Goal: Task Accomplishment & Management: Complete application form

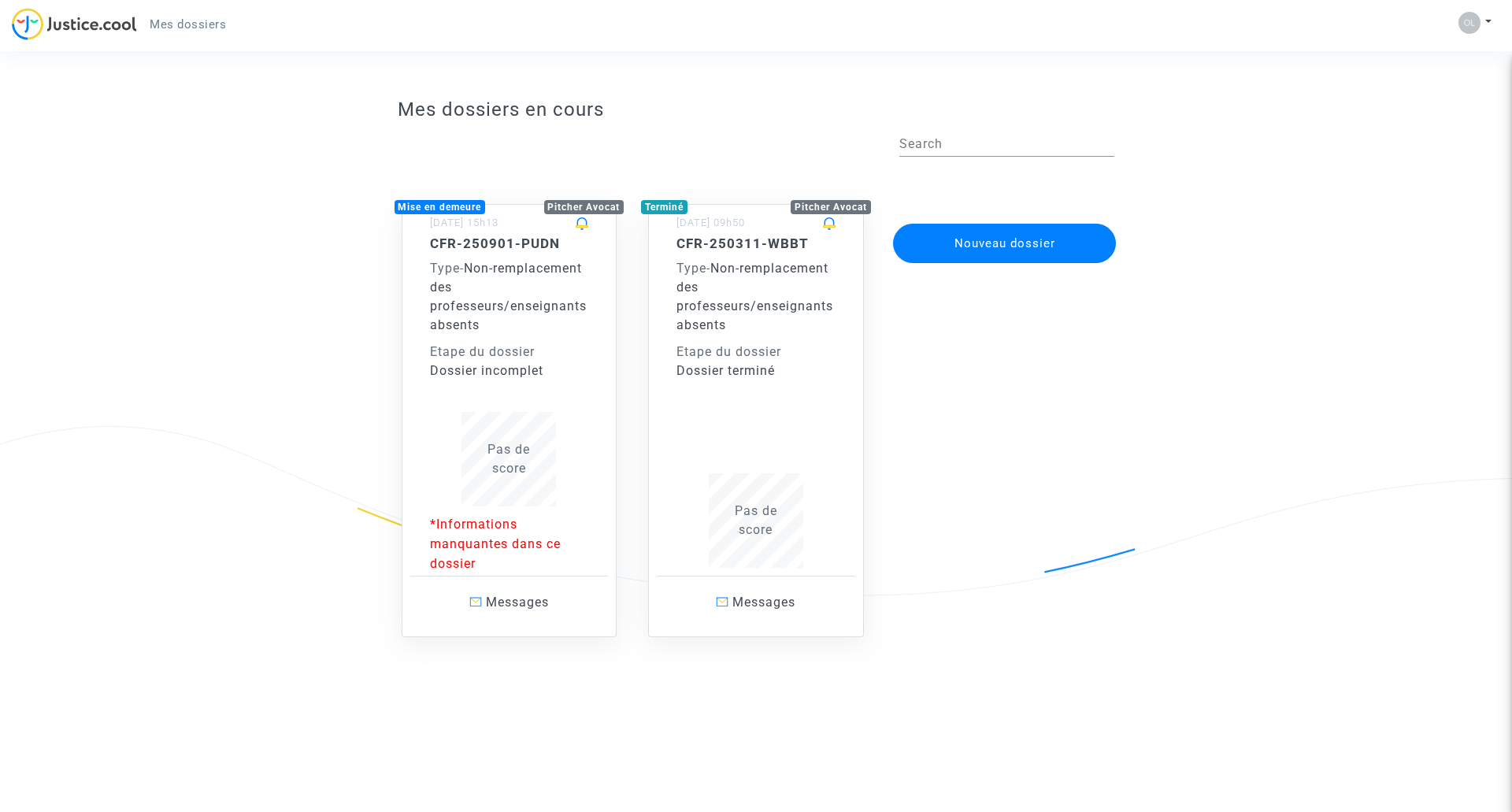
click at [506, 541] on p "*Informations manquantes dans ce dossier" at bounding box center [510, 544] width 159 height 59
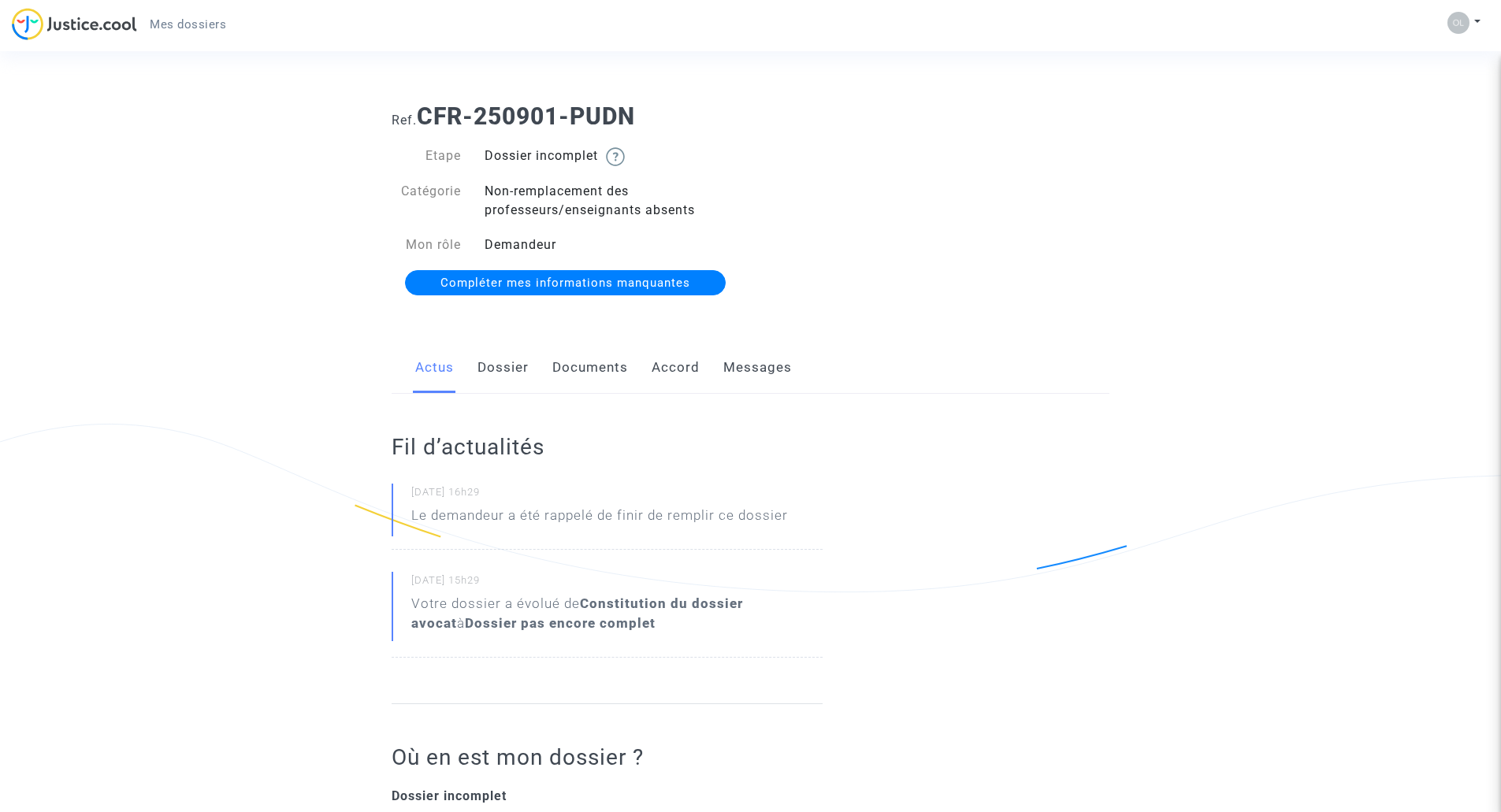
click at [520, 368] on link "Dossier" at bounding box center [503, 368] width 51 height 52
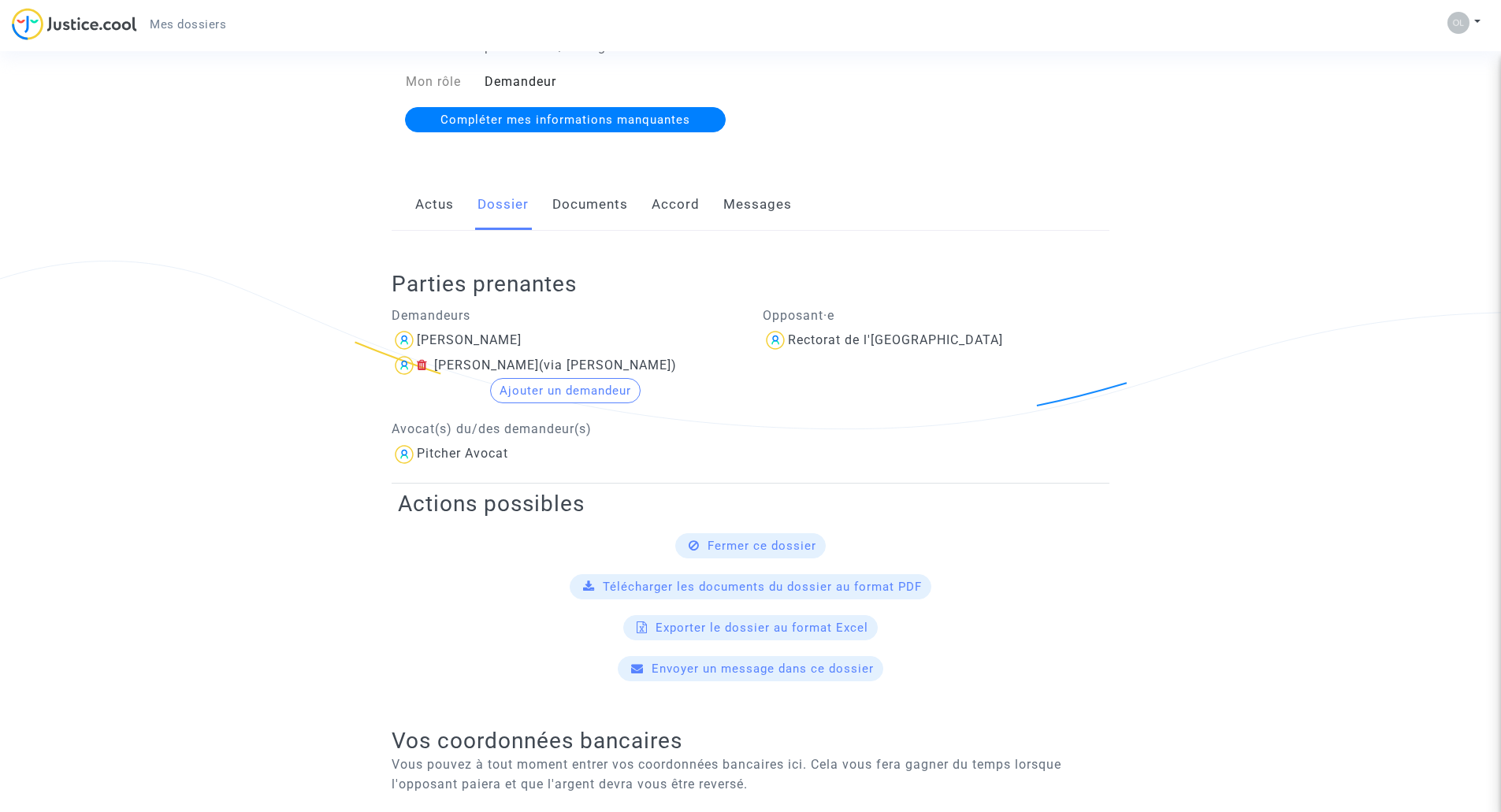
scroll to position [79, 0]
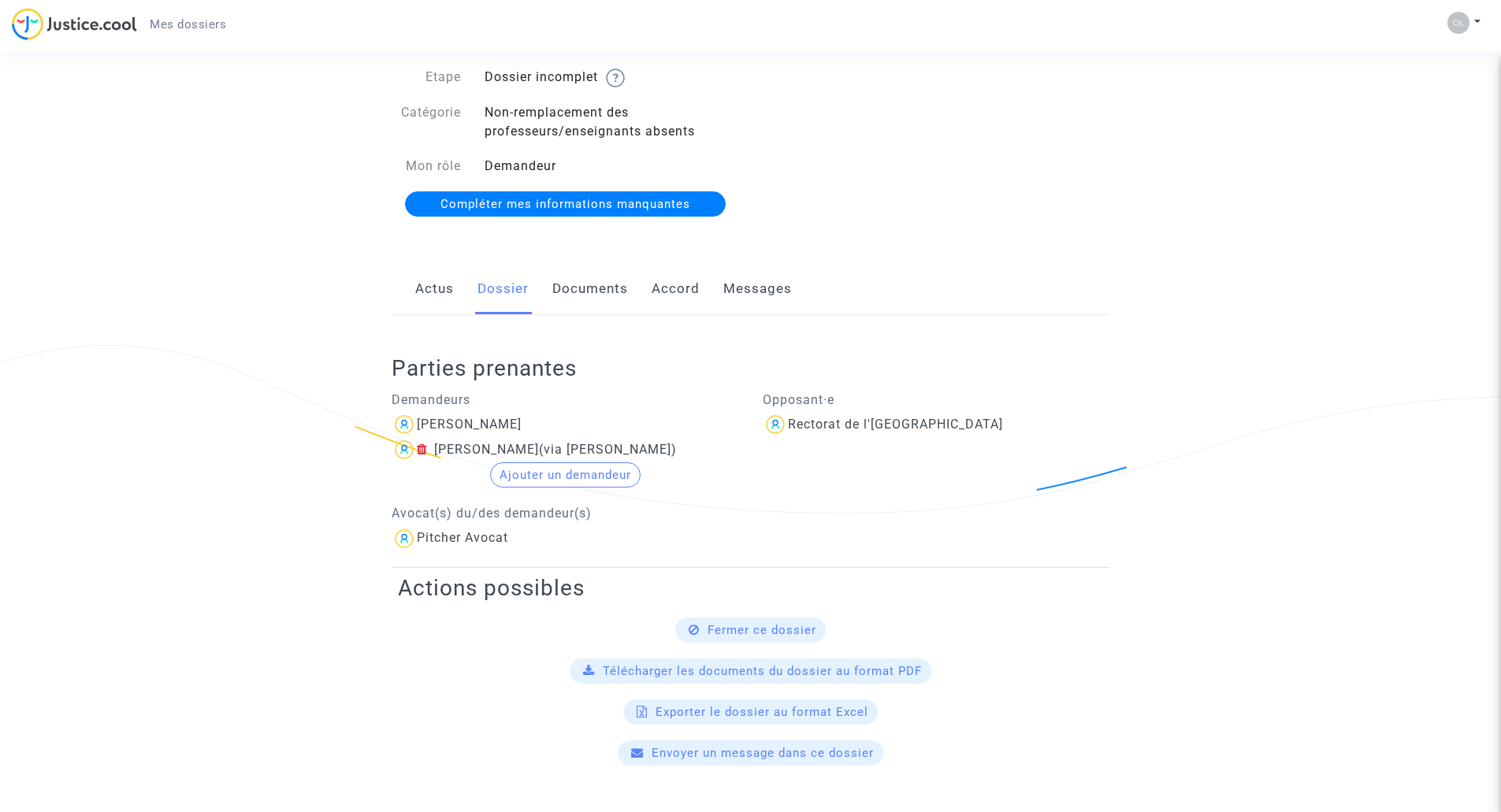
click at [597, 292] on link "Documents" at bounding box center [590, 289] width 76 height 52
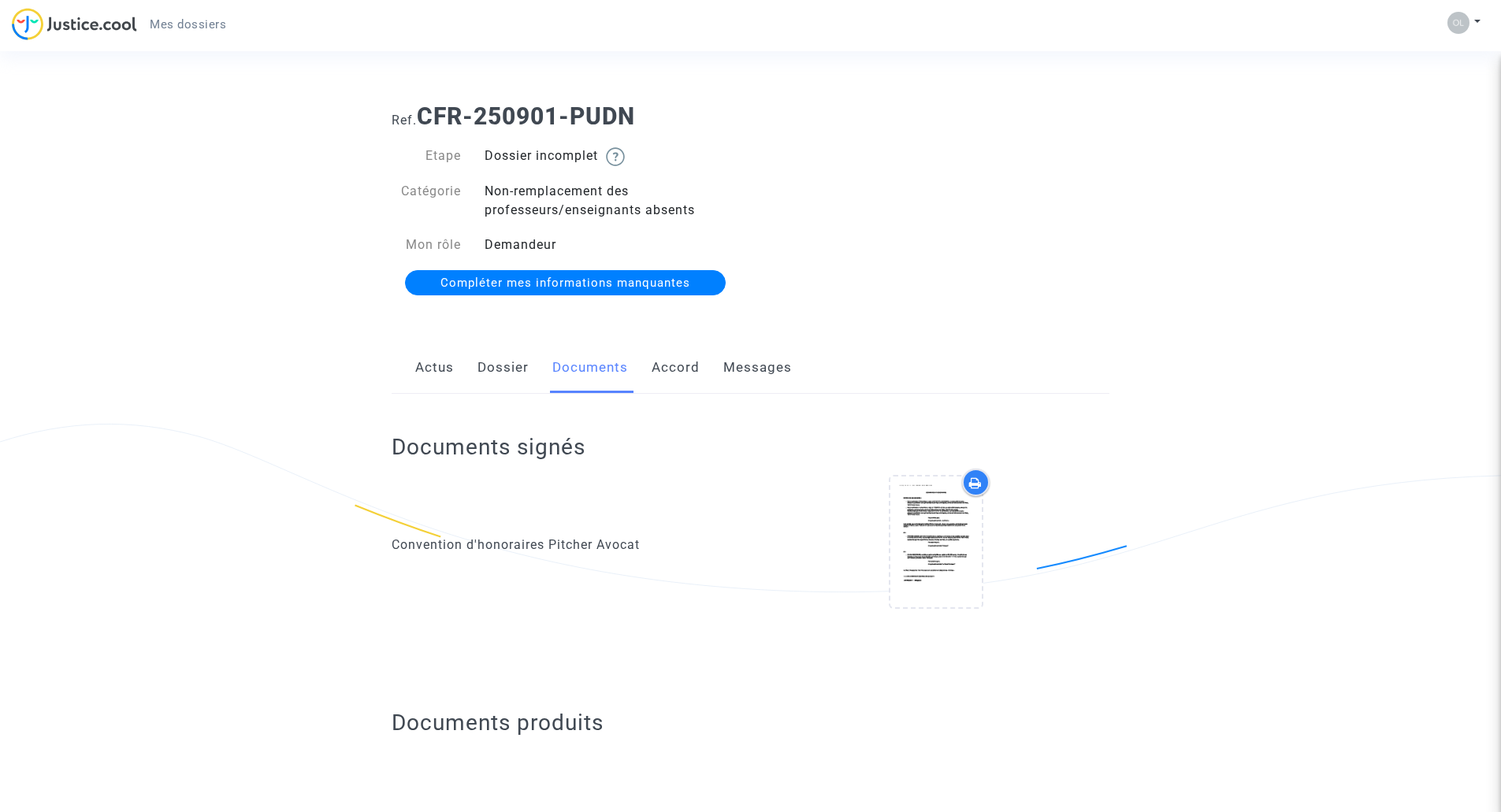
click at [586, 287] on span "Compléter mes informations manquantes" at bounding box center [565, 282] width 250 height 14
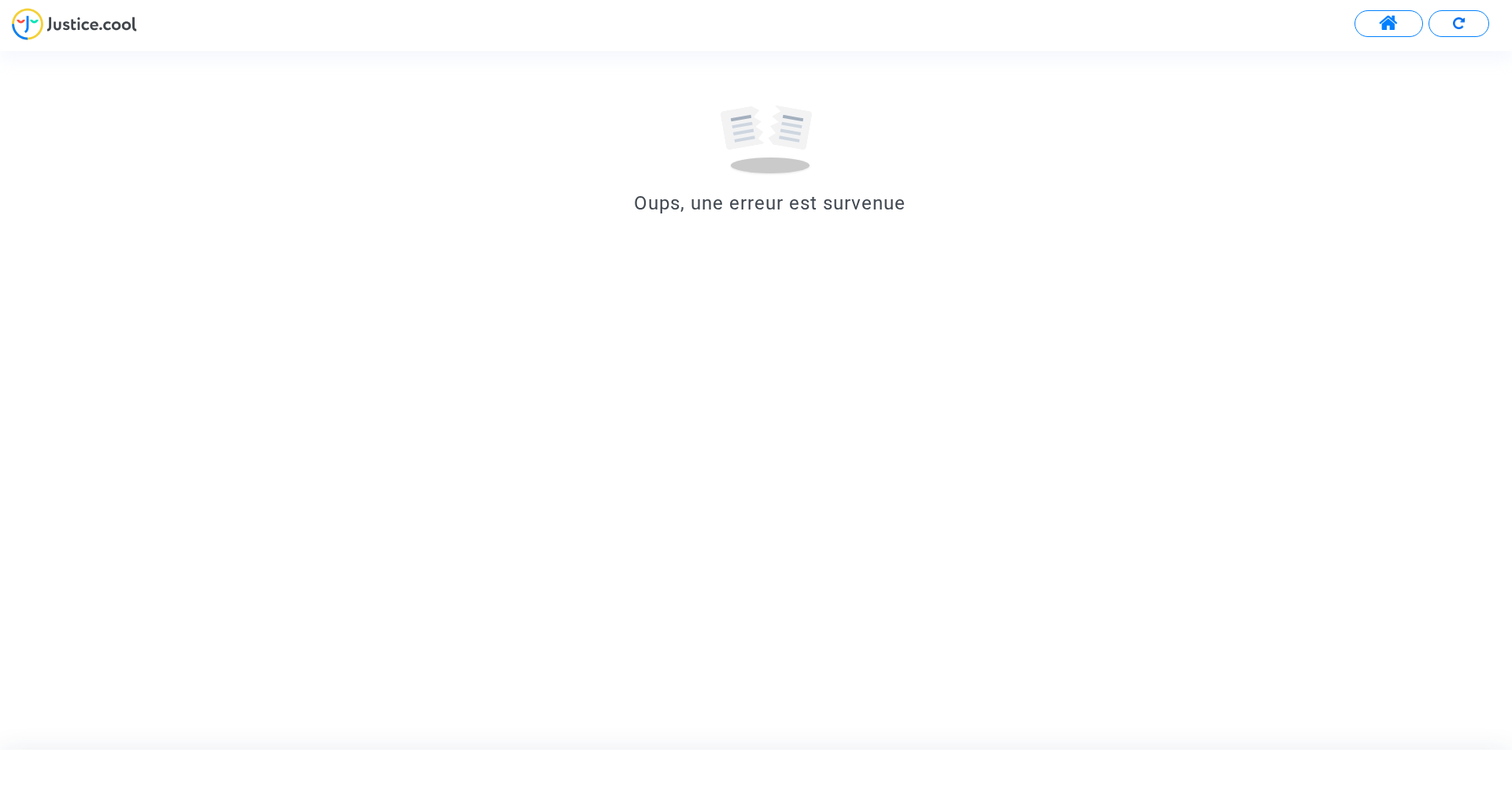
click at [82, 38] on img at bounding box center [75, 24] width 125 height 33
click at [517, 145] on div "Oups, une erreur est survenue" at bounding box center [770, 134] width 1540 height 166
click at [110, 22] on img at bounding box center [75, 24] width 125 height 33
click at [1380, 24] on span at bounding box center [1389, 23] width 20 height 20
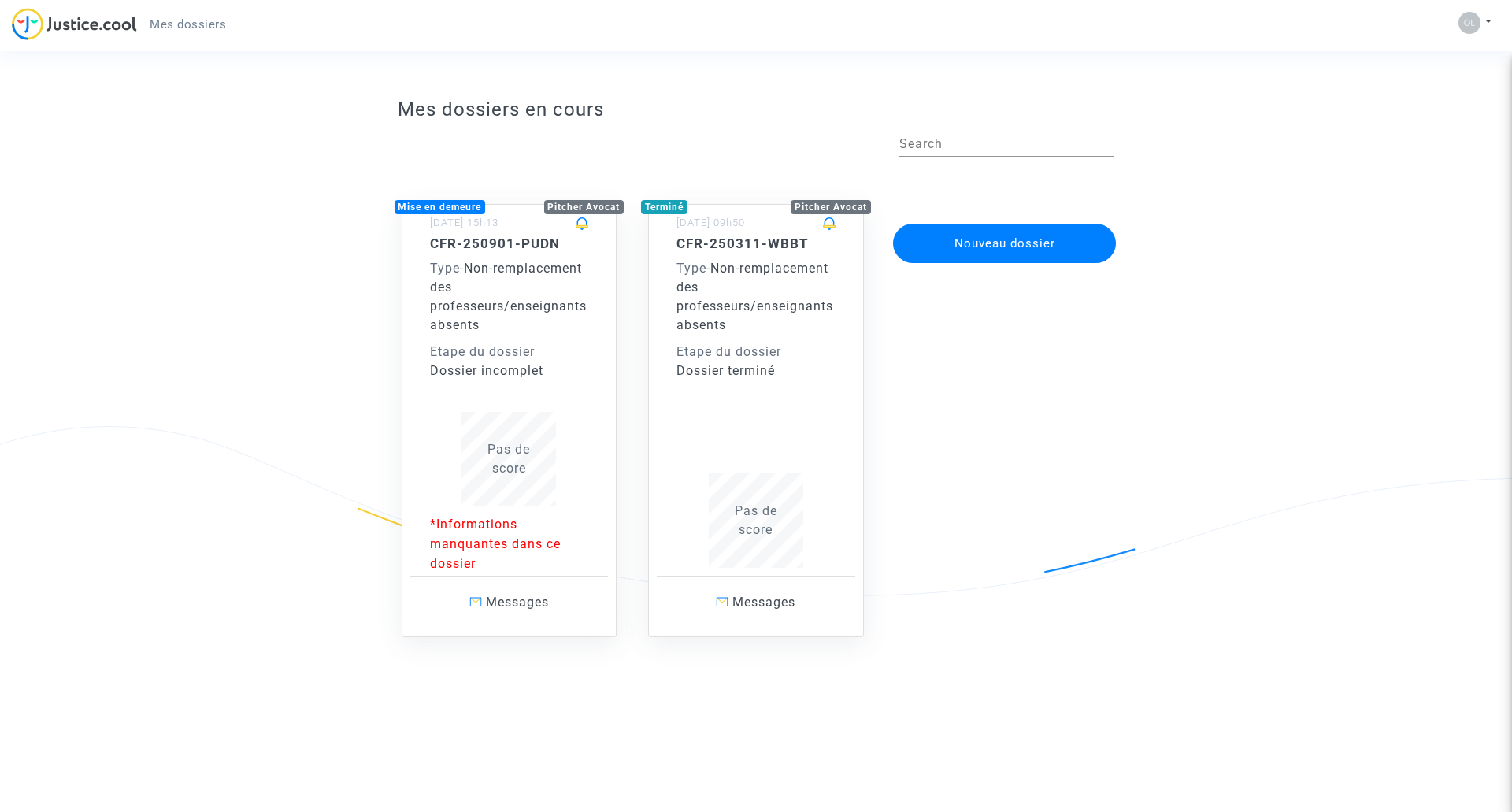
click at [516, 453] on span "Pas de score" at bounding box center [509, 459] width 42 height 34
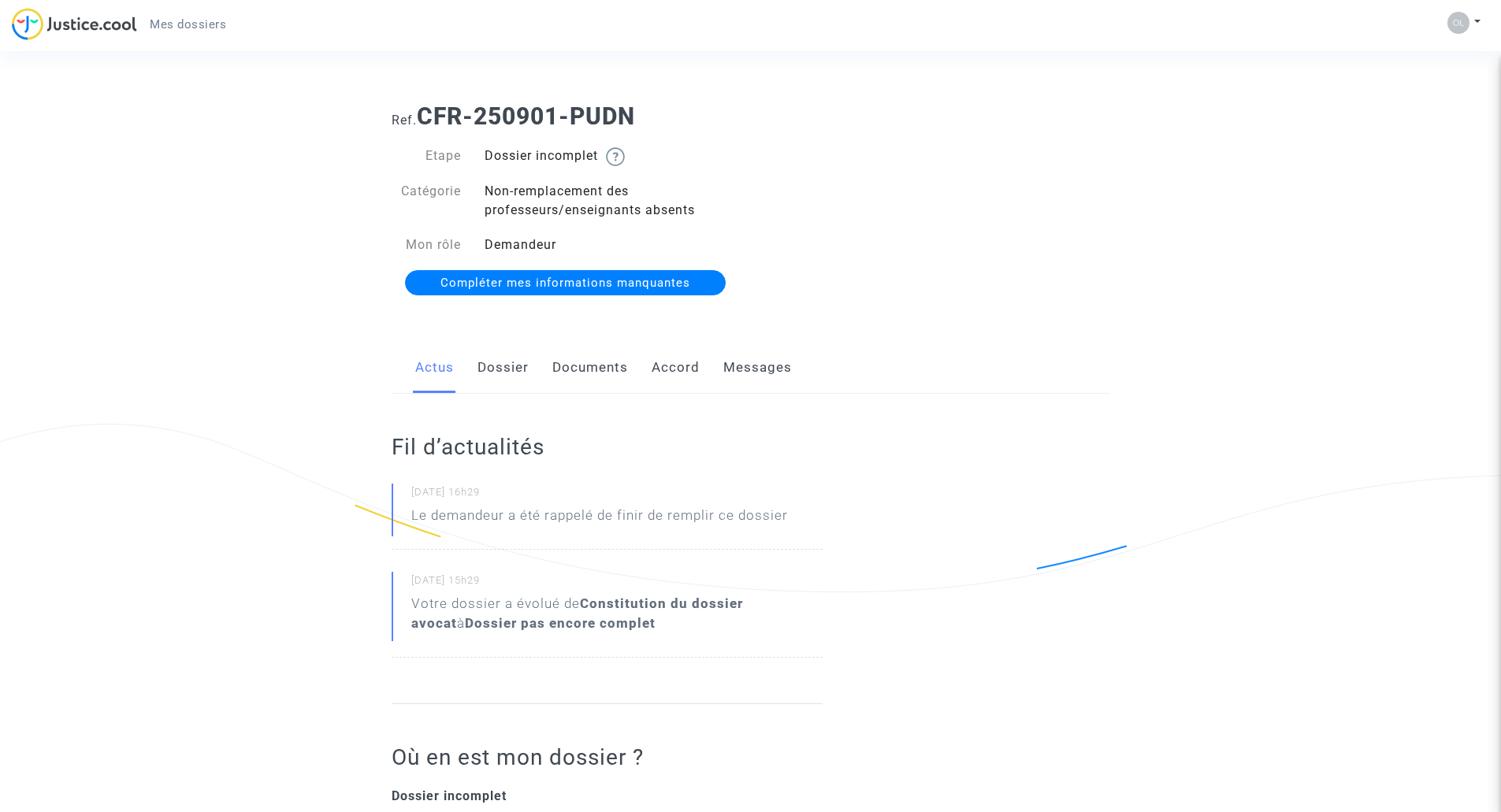
click at [632, 282] on span "Compléter mes informations manquantes" at bounding box center [565, 282] width 250 height 14
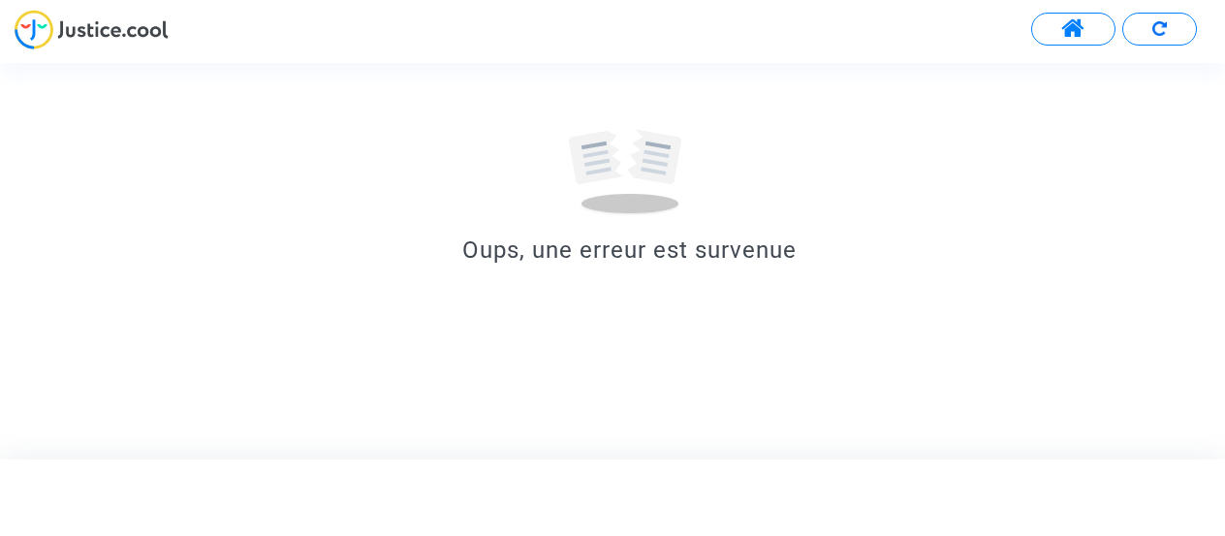
click at [1083, 26] on span at bounding box center [1073, 28] width 24 height 25
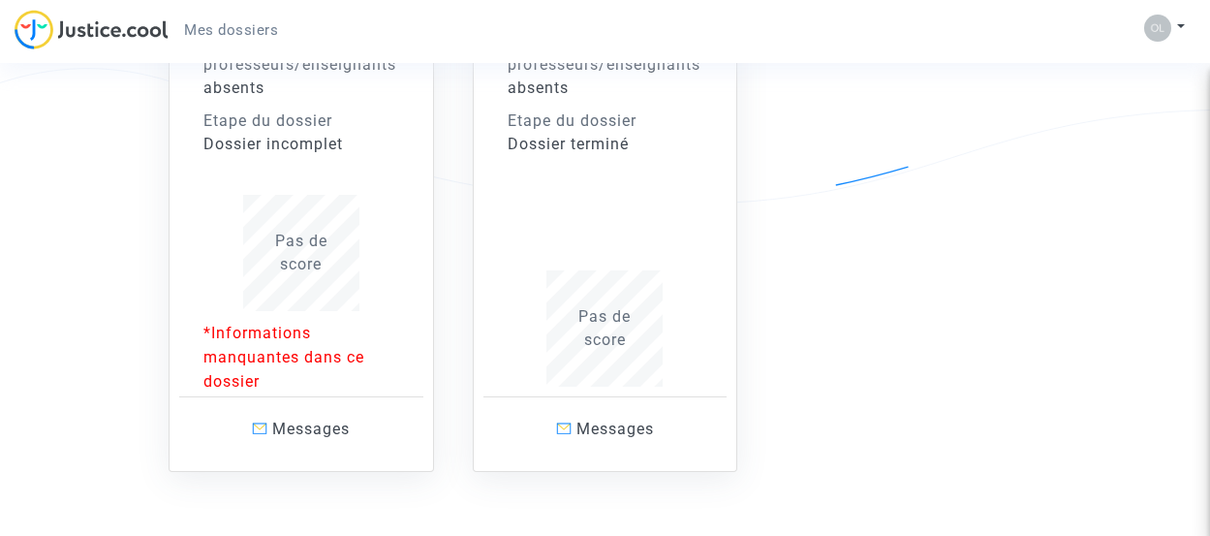
scroll to position [384, 0]
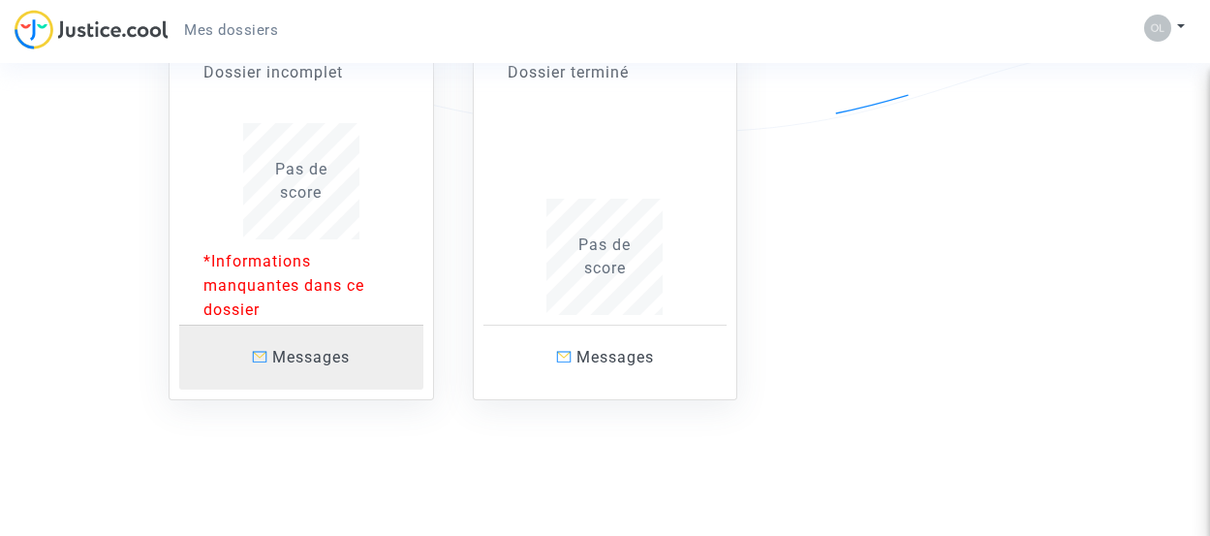
click at [309, 354] on span "Messages" at bounding box center [311, 357] width 78 height 18
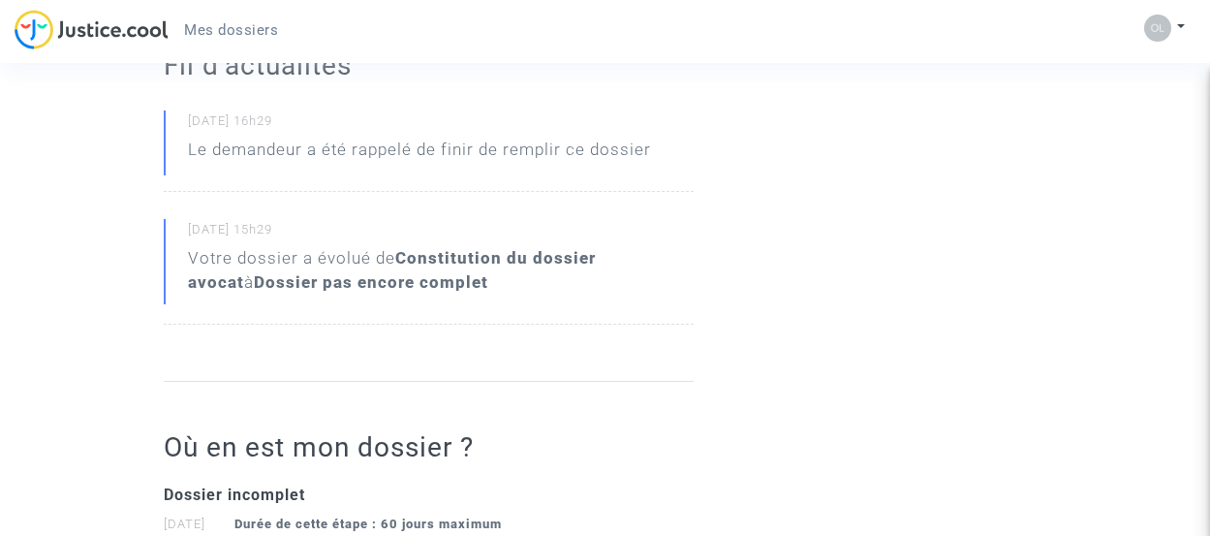
scroll to position [388, 0]
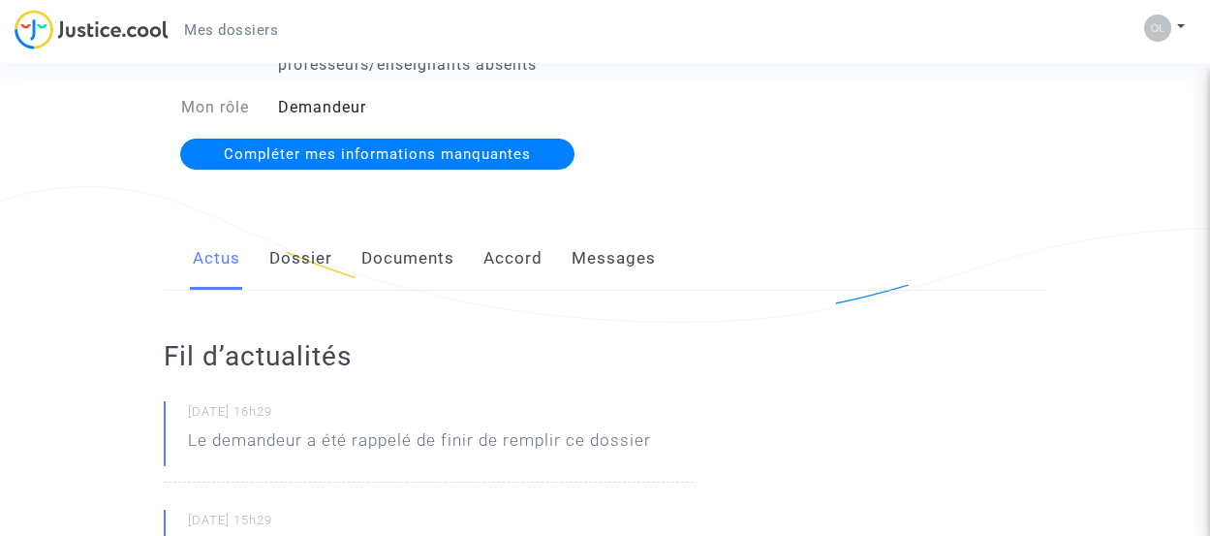
click at [300, 251] on link "Dossier" at bounding box center [300, 259] width 63 height 64
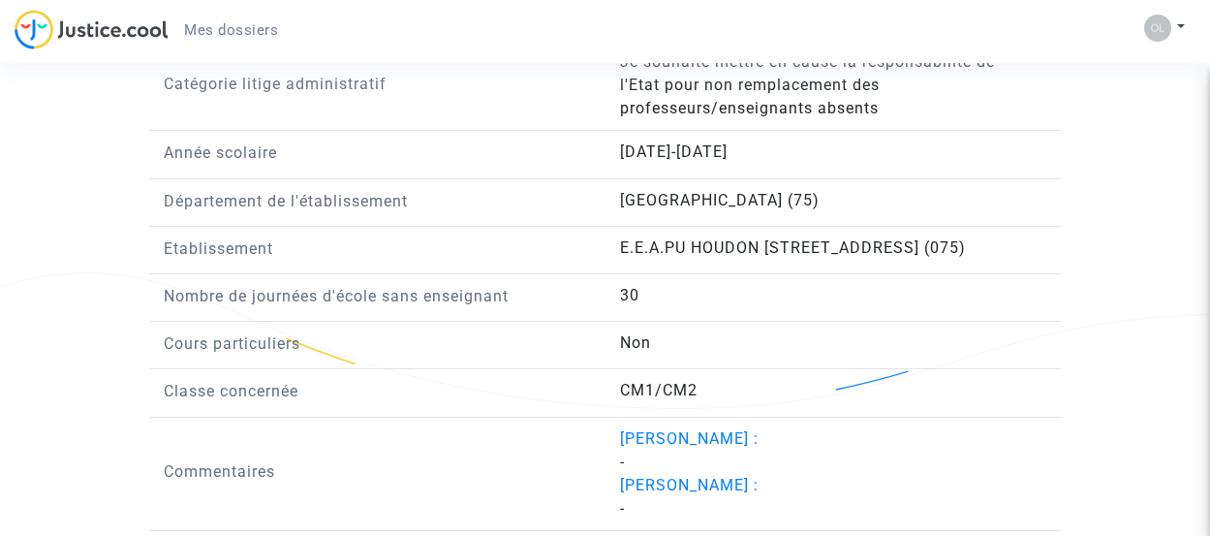
scroll to position [1614, 0]
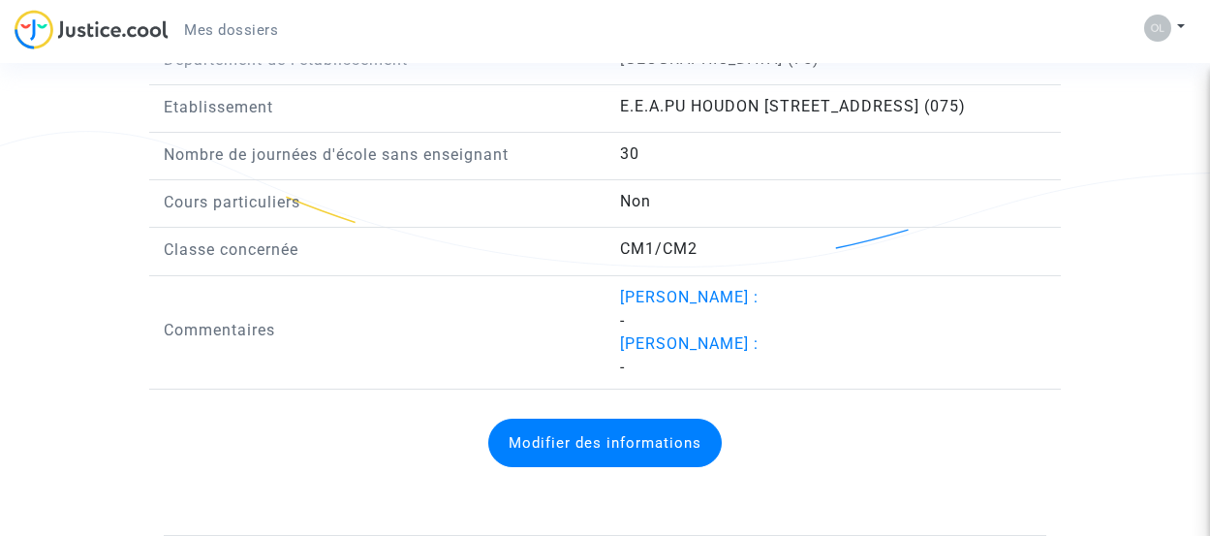
click at [614, 444] on button "Modifier des informations" at bounding box center [605, 443] width 234 height 48
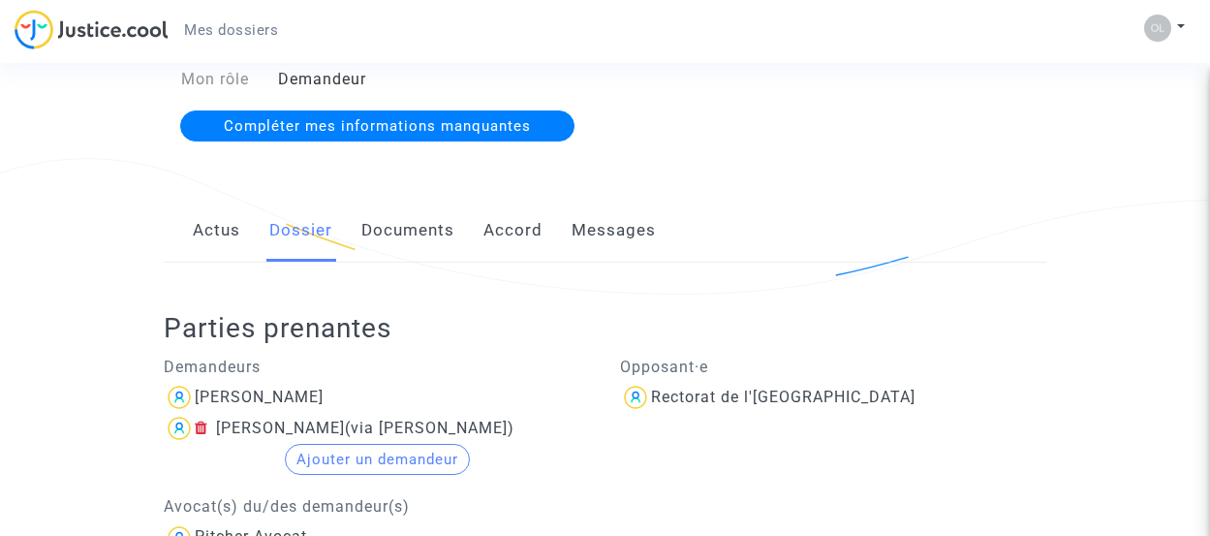
scroll to position [64, 0]
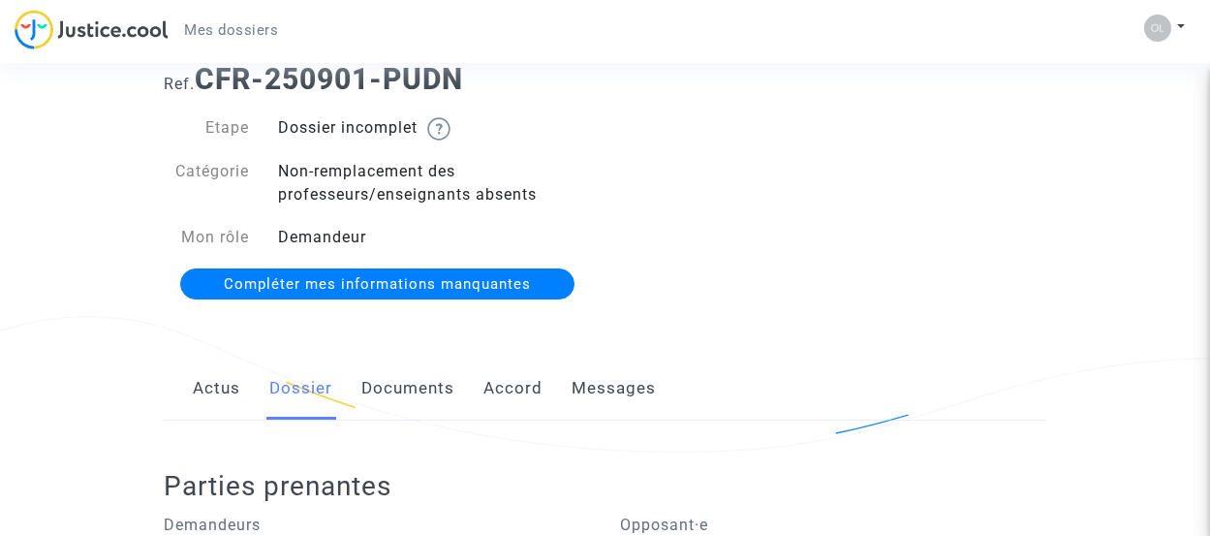
click at [426, 288] on span "Compléter mes informations manquantes" at bounding box center [377, 283] width 307 height 17
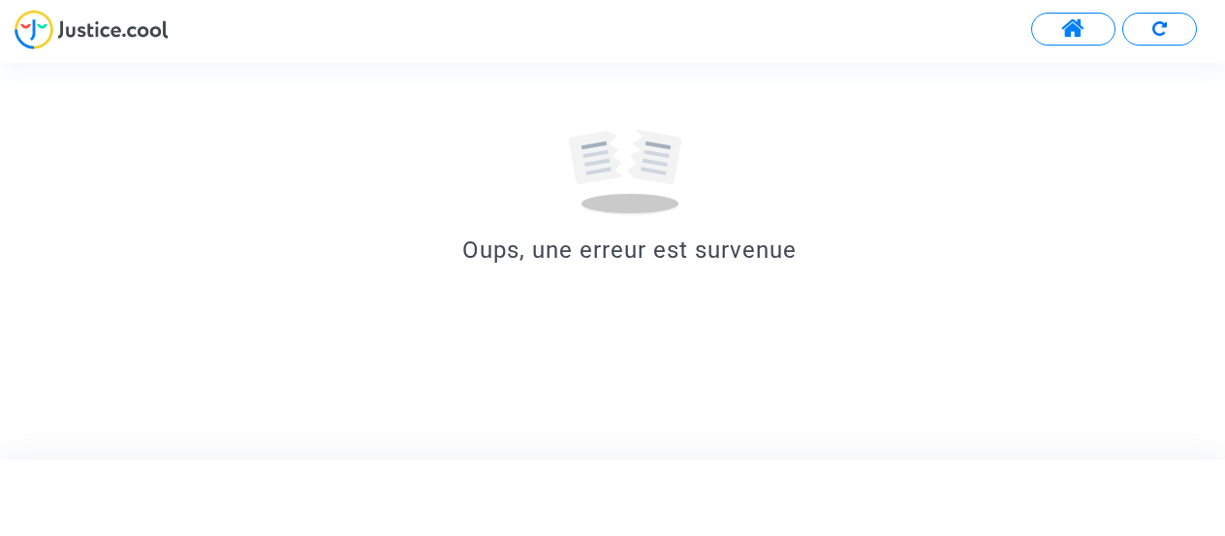
click at [1164, 21] on img at bounding box center [1159, 28] width 15 height 15
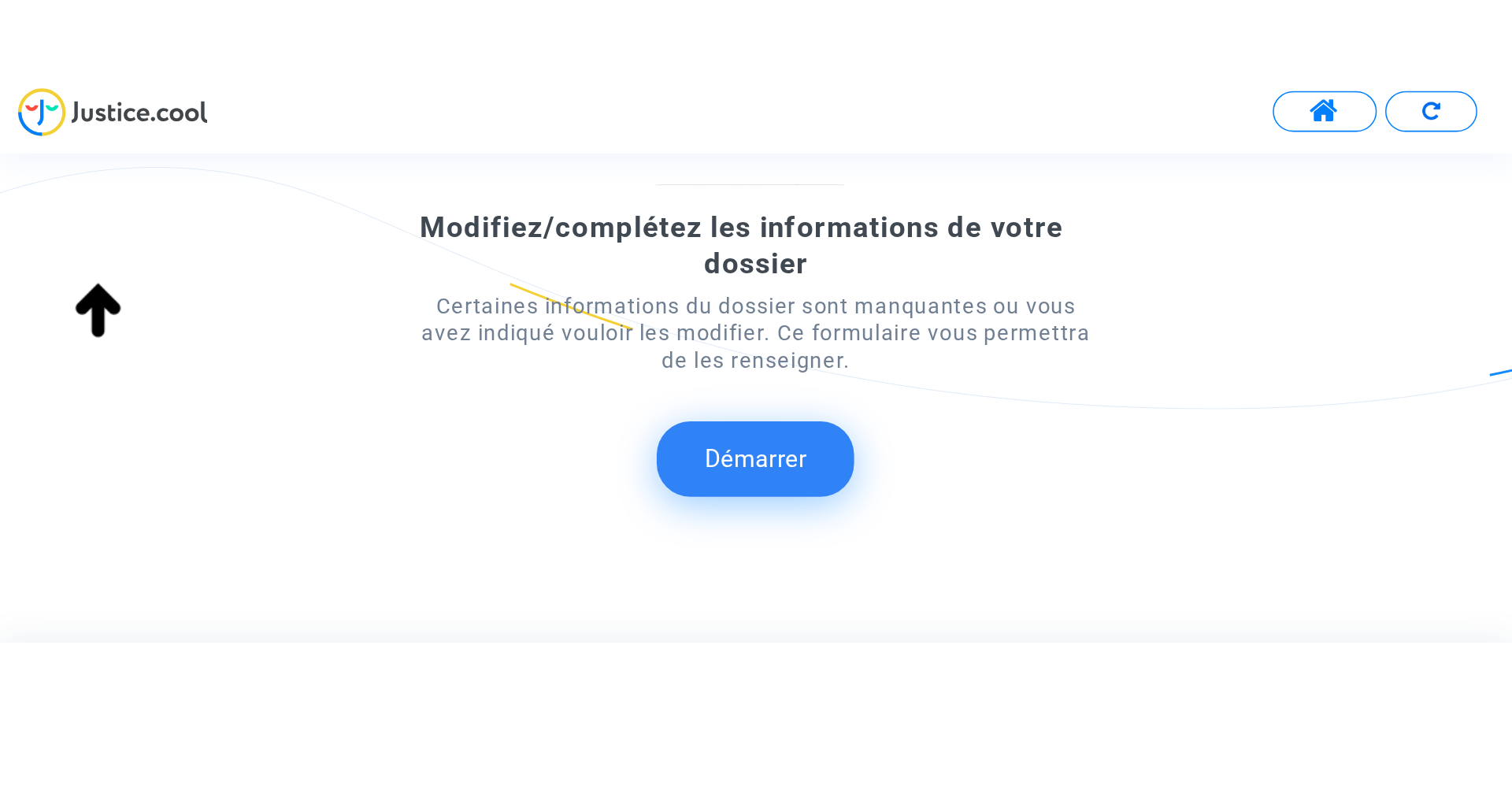
scroll to position [241, 0]
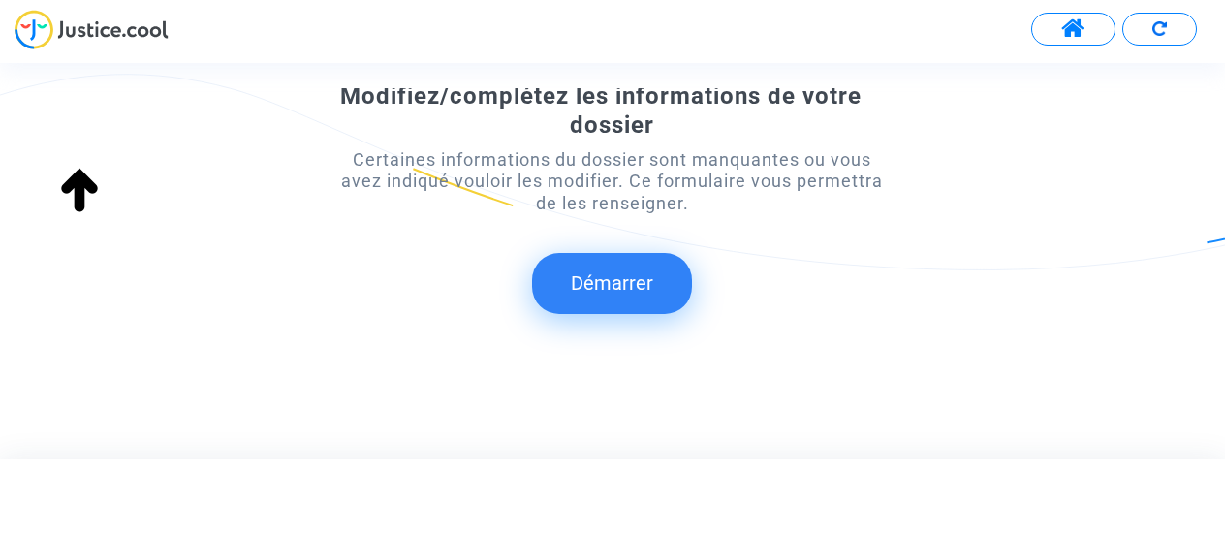
click at [627, 277] on button "Démarrer" at bounding box center [612, 283] width 160 height 60
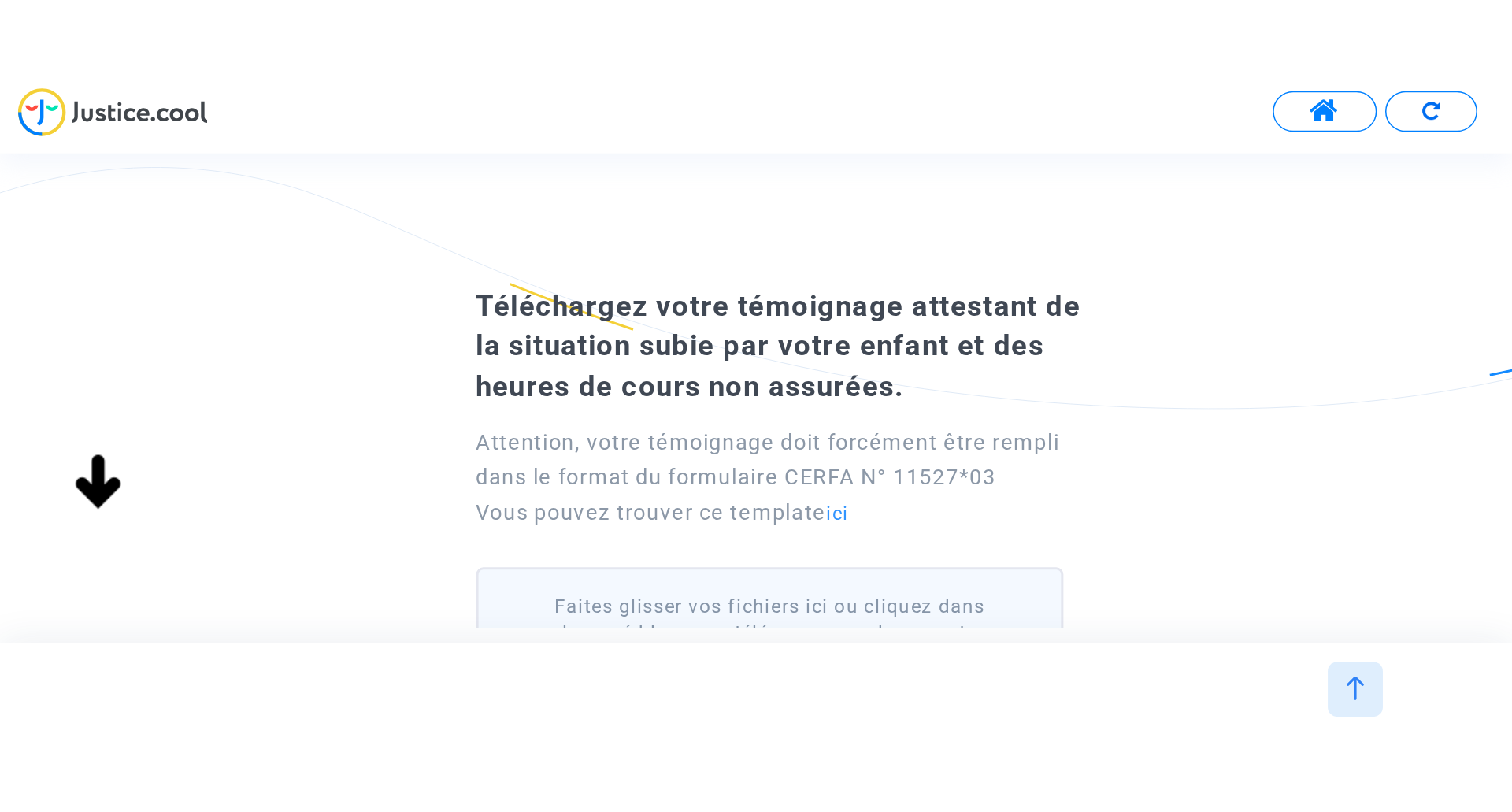
scroll to position [0, 0]
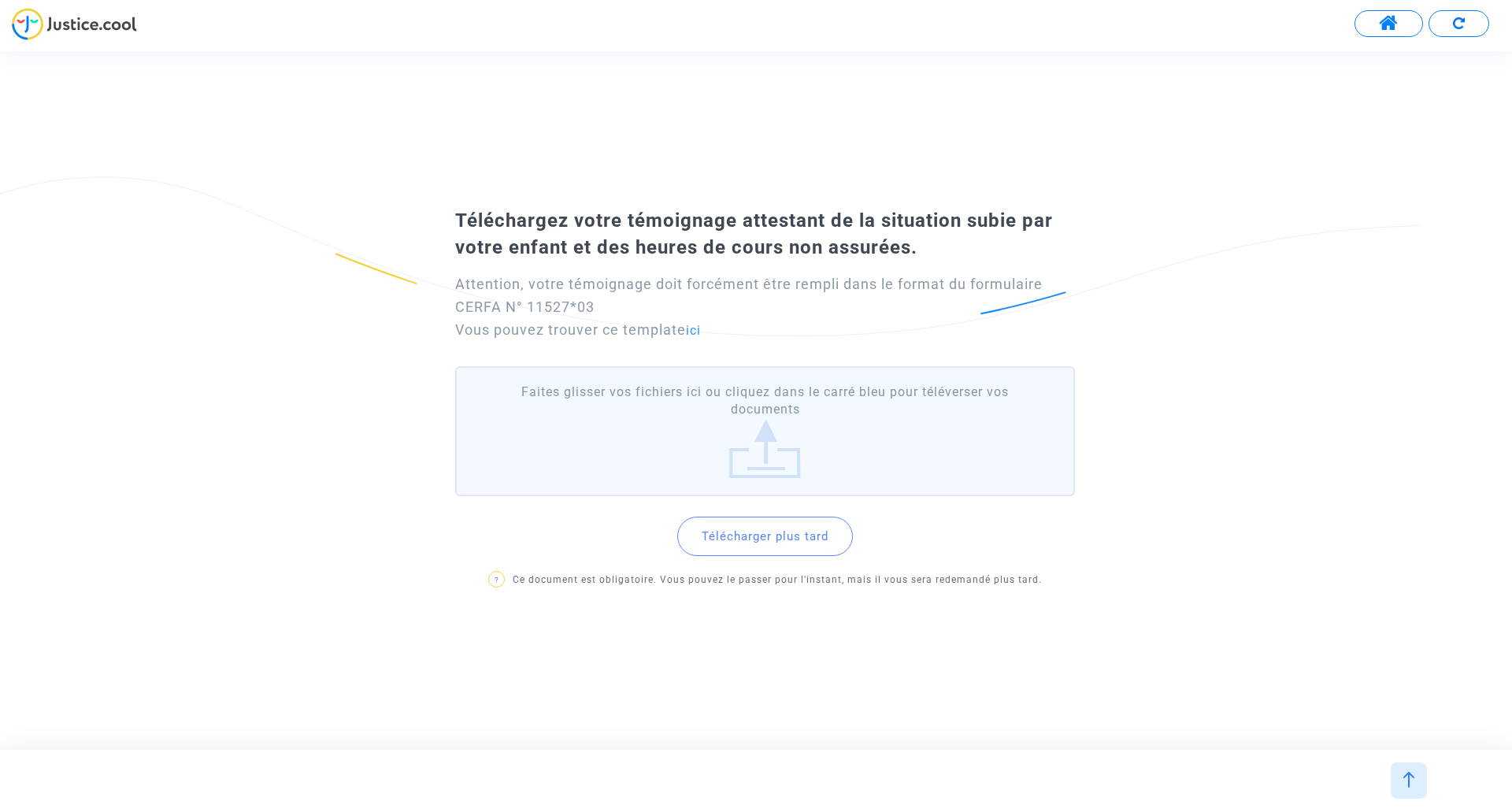
click at [773, 435] on button "Télécharger plus tard" at bounding box center [765, 536] width 176 height 39
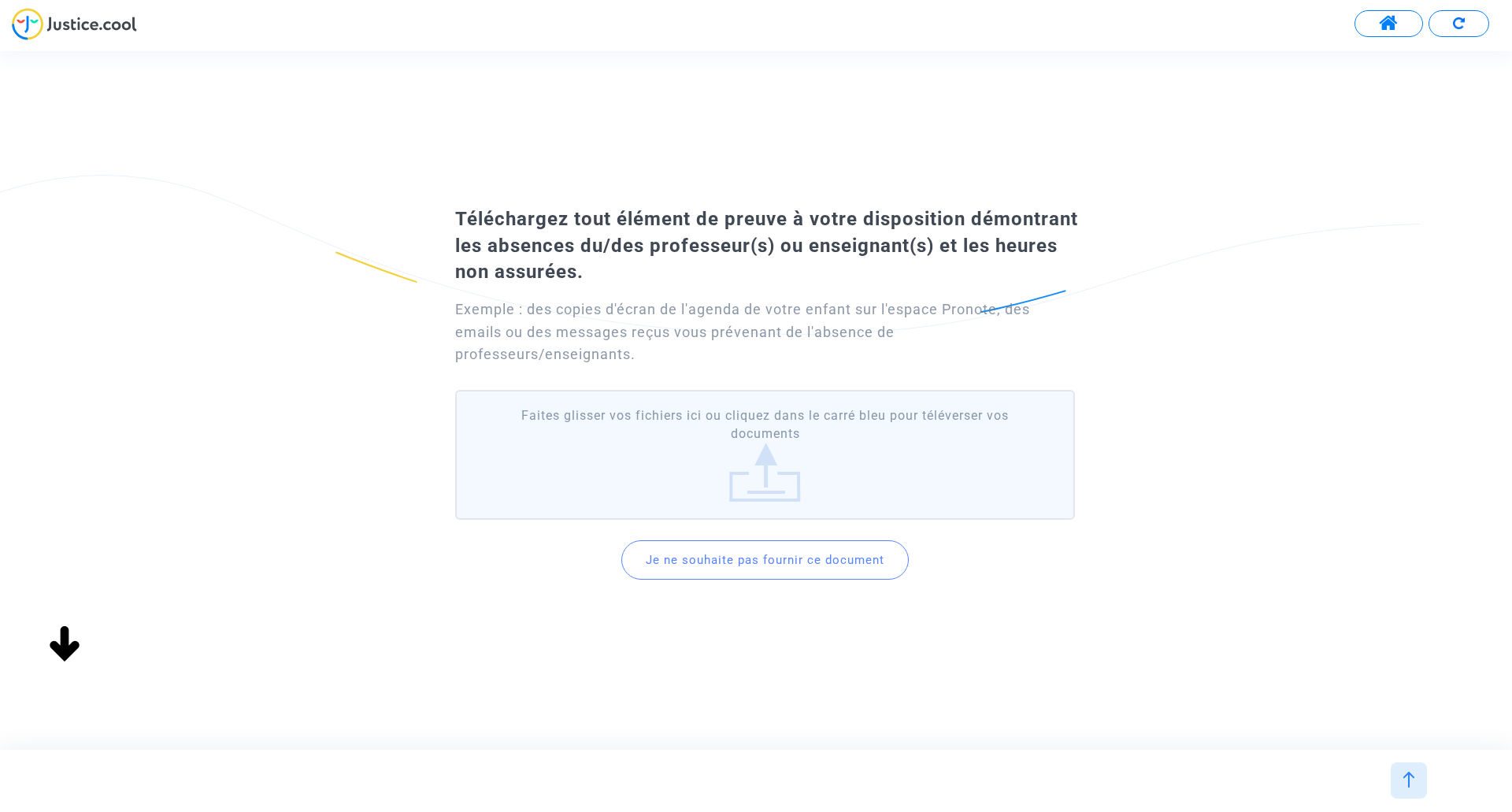
click at [851, 435] on button "Je ne souhaite pas fournir ce document" at bounding box center [765, 560] width 288 height 39
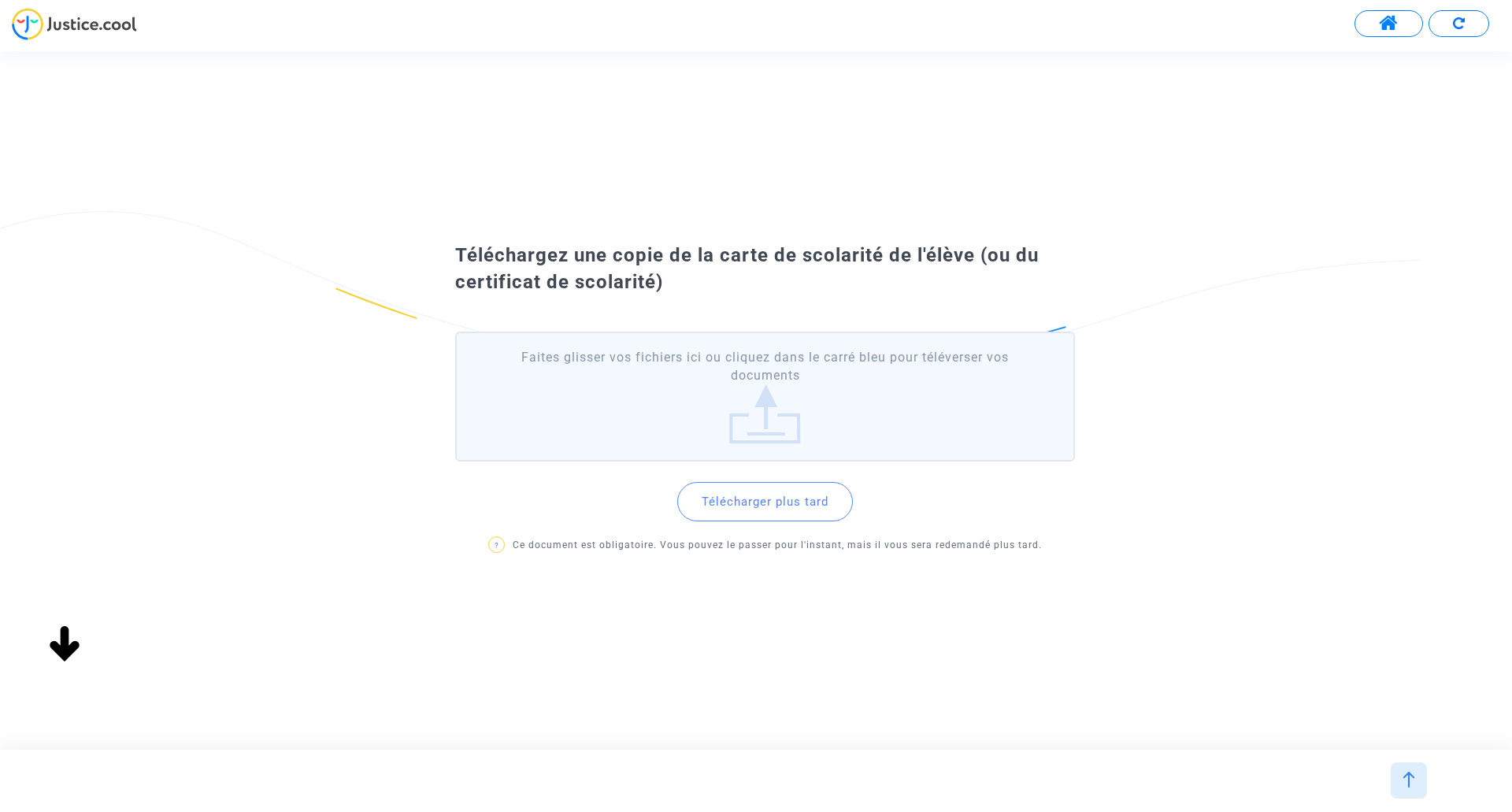
click at [791, 435] on button "Télécharger plus tard" at bounding box center [765, 502] width 176 height 39
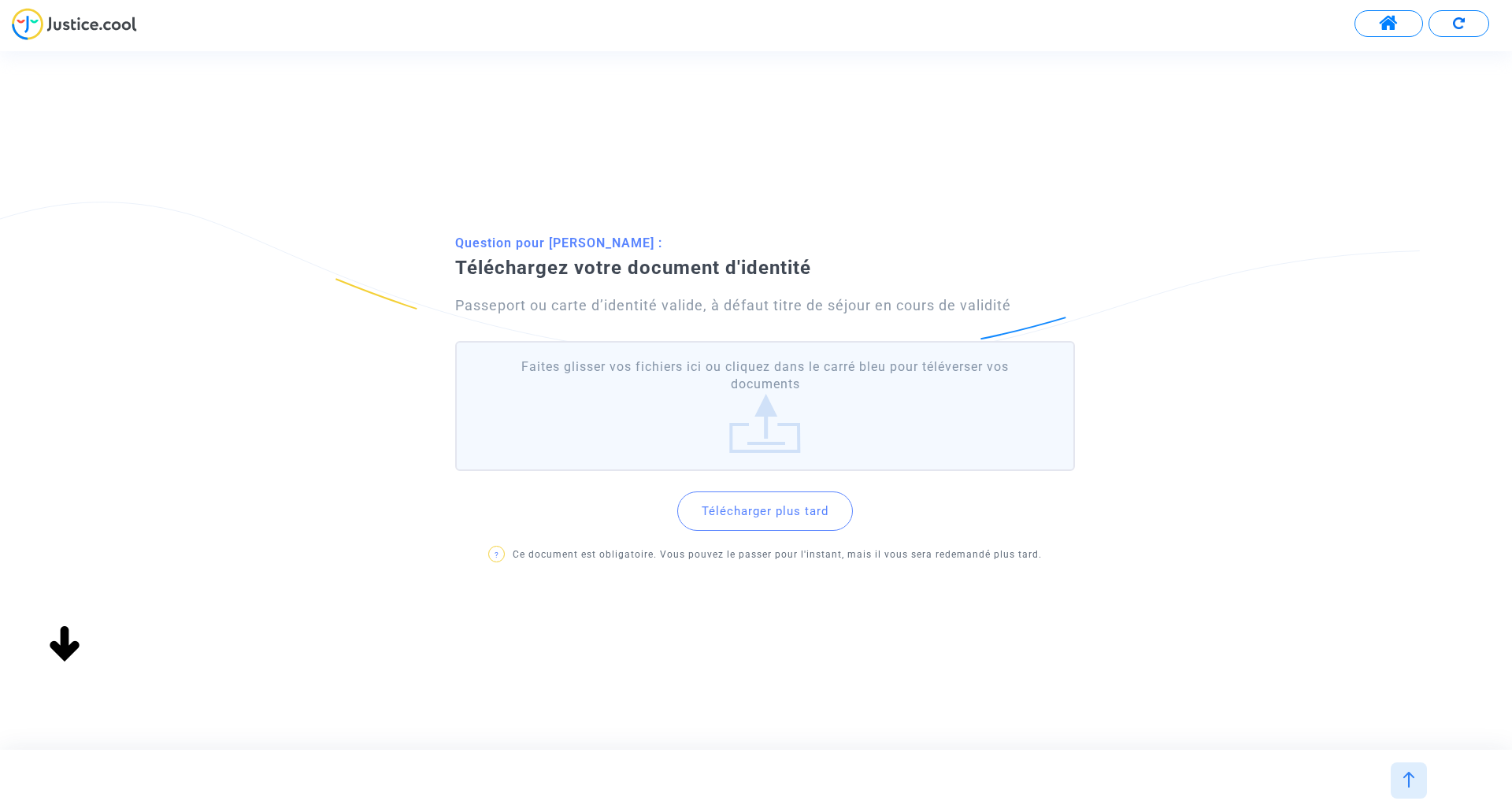
click at [786, 430] on label "Faites glisser vos fichiers ici ou cliquez dans le carré bleu pour téléverser v…" at bounding box center [765, 406] width 620 height 130
click at [0, 0] on input "Faites glisser vos fichiers ici ou cliquez dans le carré bleu pour téléverser v…" at bounding box center [0, 0] width 0 height 0
click at [995, 22] on span at bounding box center [1389, 23] width 20 height 20
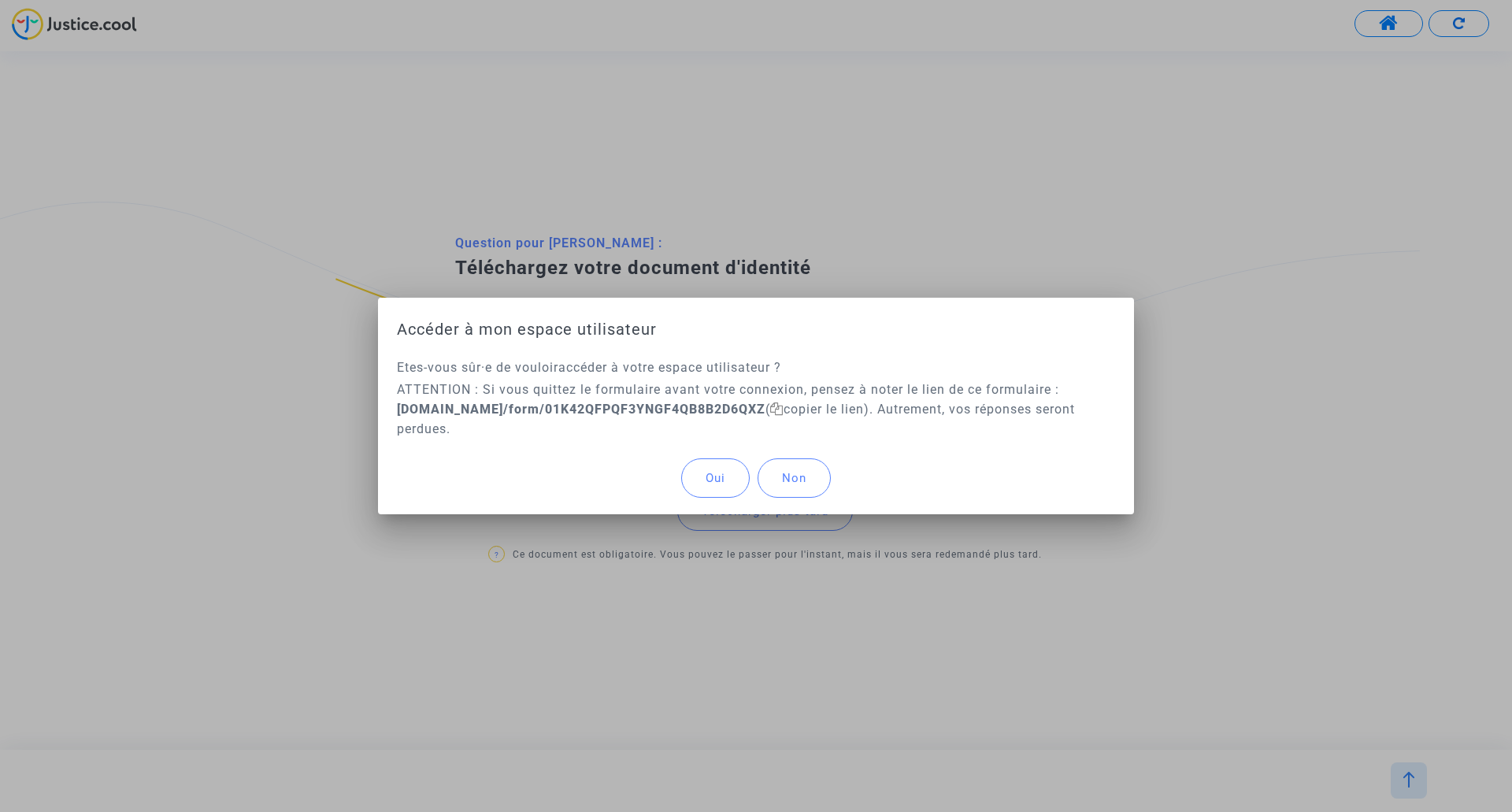
click at [798, 435] on span "Non" at bounding box center [794, 477] width 24 height 14
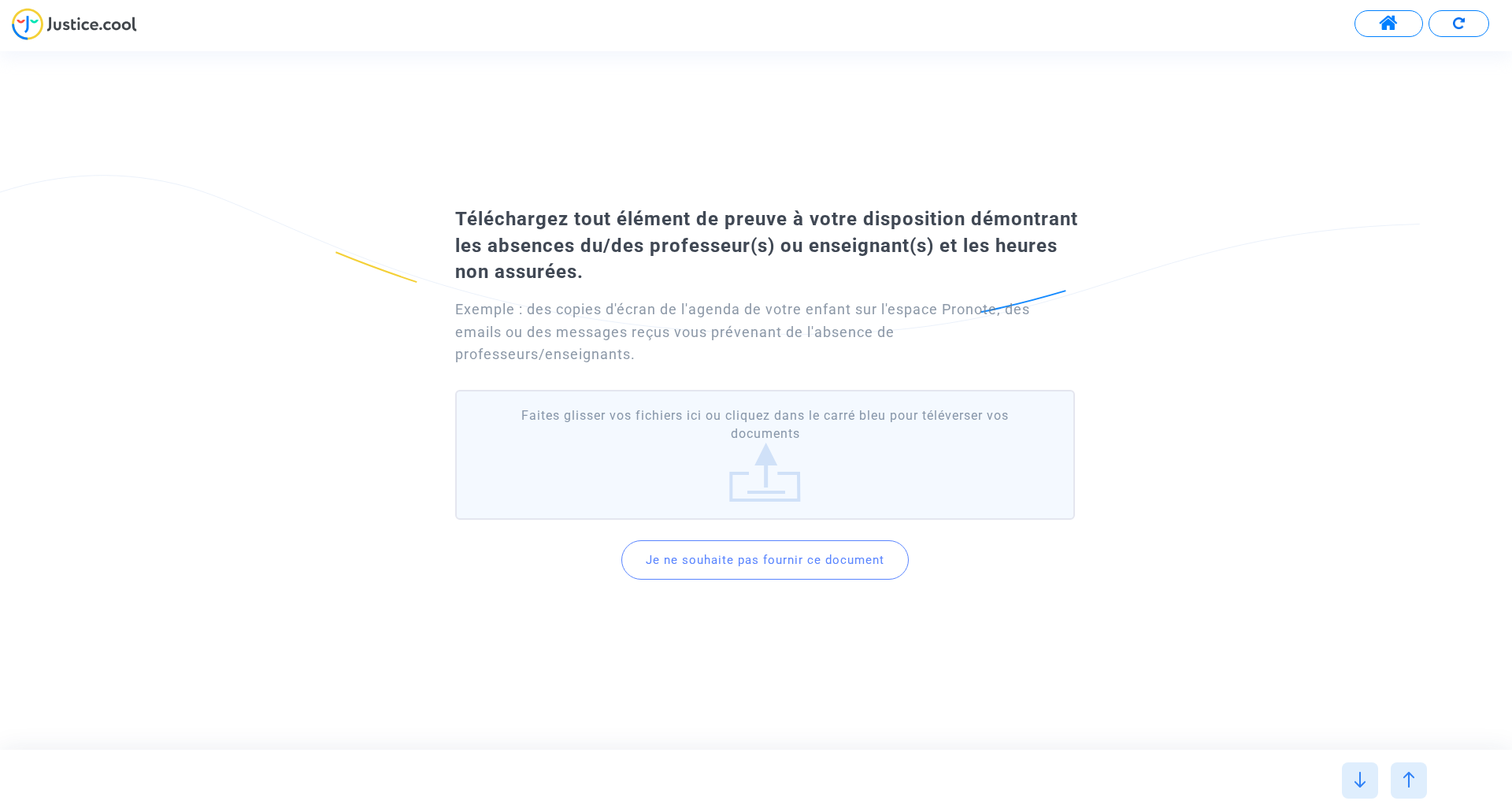
click at [995, 435] on img at bounding box center [1409, 779] width 15 height 15
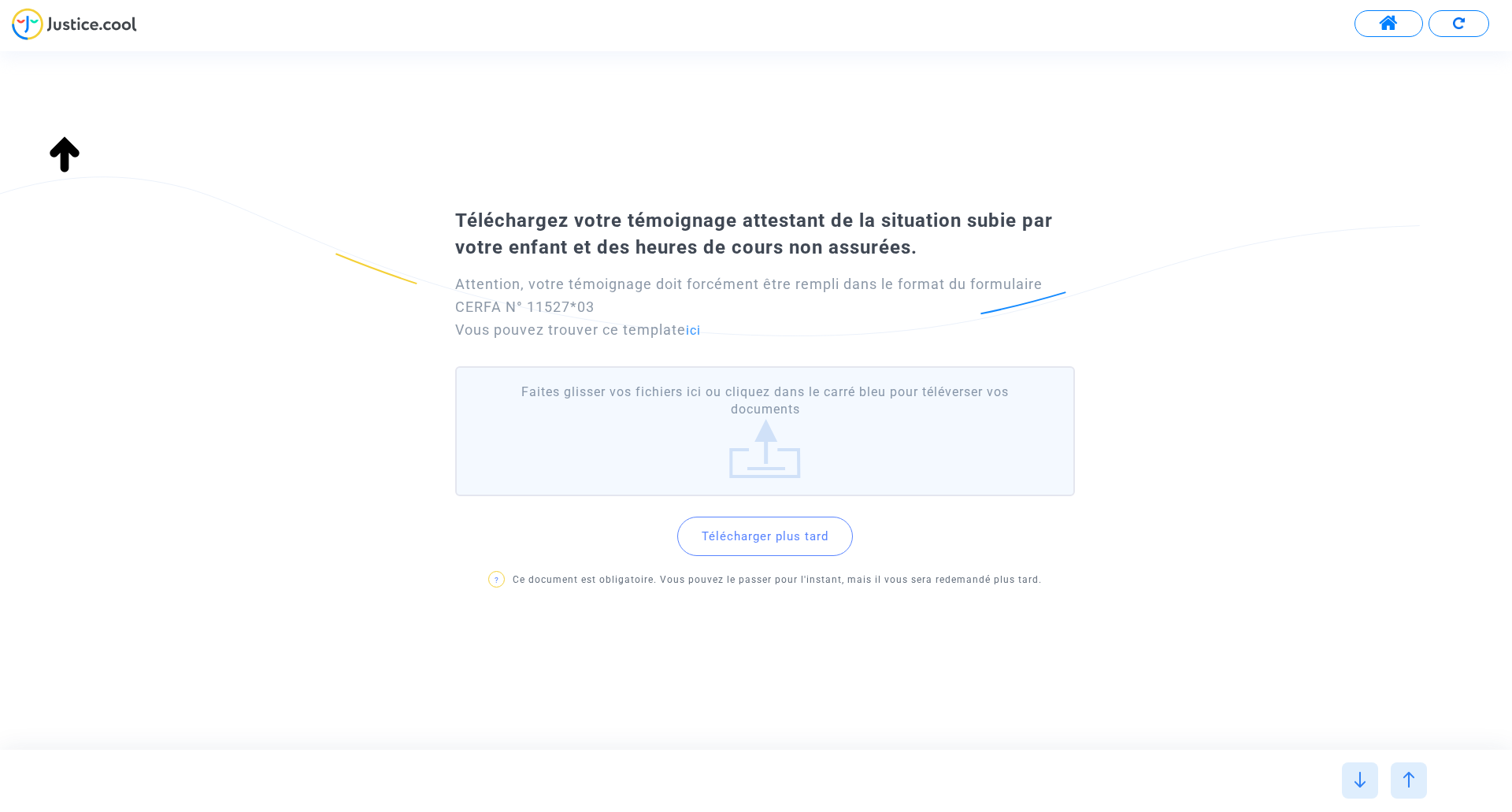
click at [758, 435] on label "Faites glisser vos fichiers ici ou cliquez dans le carré bleu pour téléverser v…" at bounding box center [765, 432] width 620 height 130
click at [0, 0] on input "Faites glisser vos fichiers ici ou cliquez dans le carré bleu pour téléverser v…" at bounding box center [0, 0] width 0 height 0
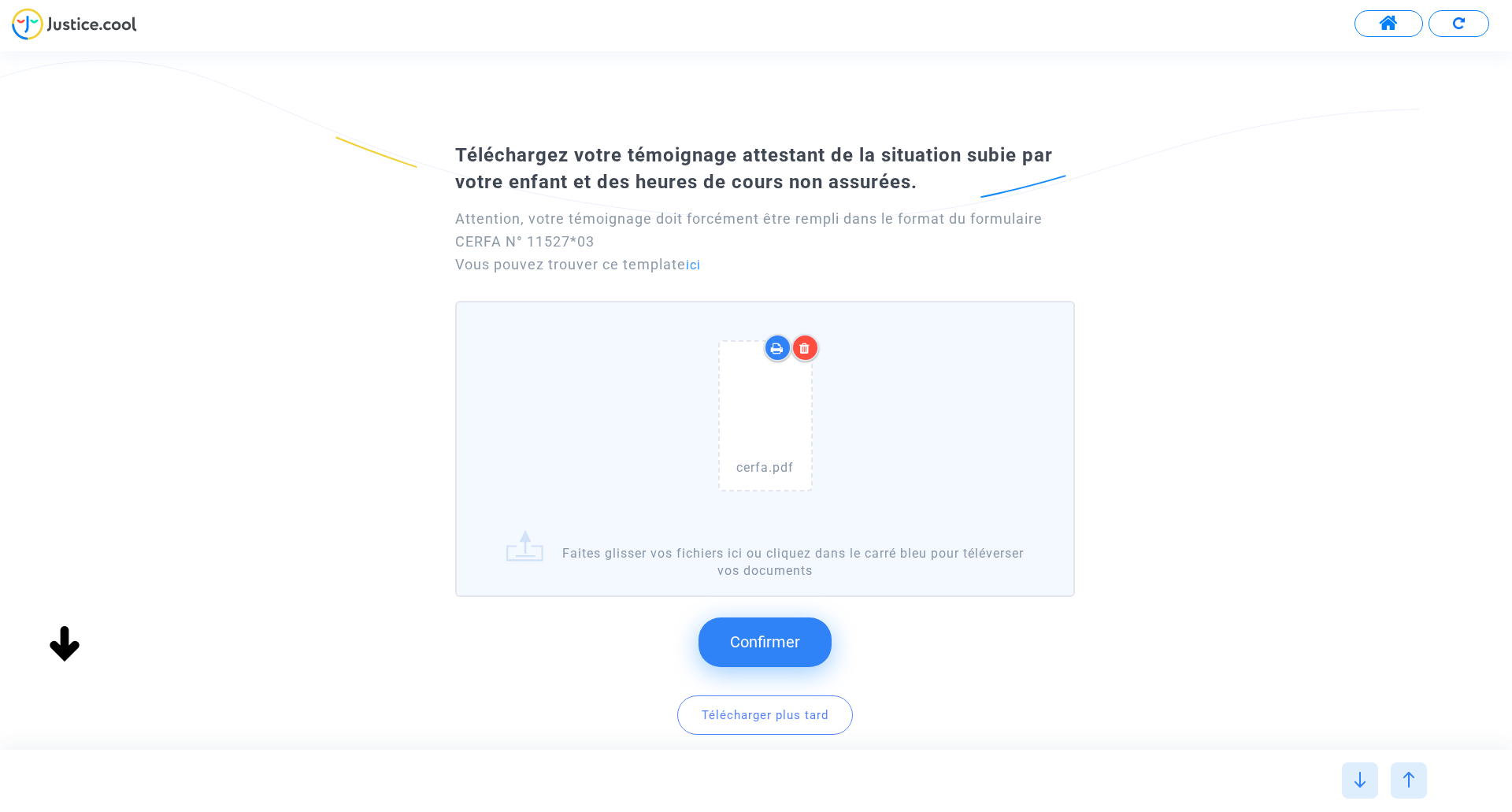
scroll to position [79, 0]
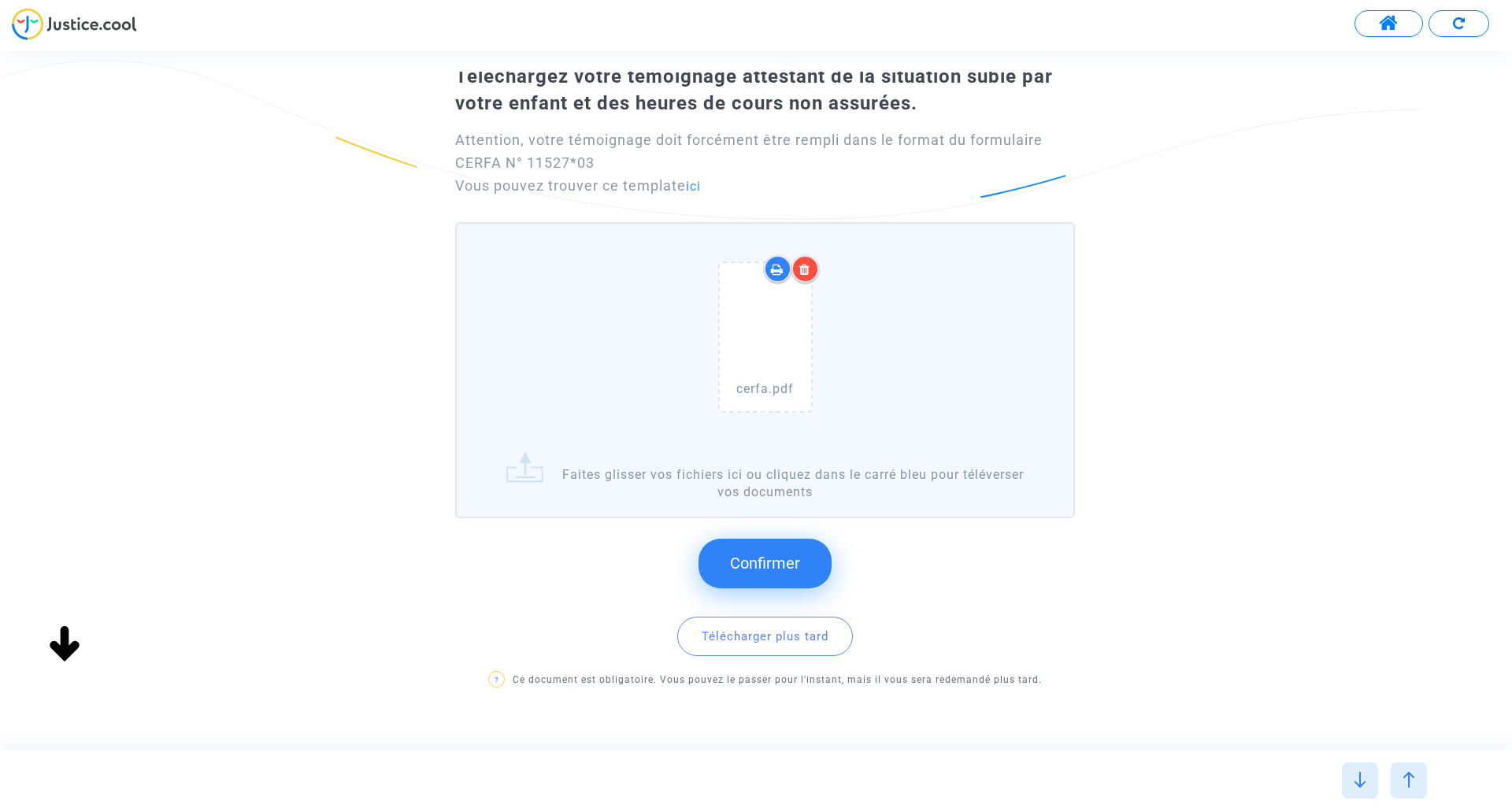
click at [790, 435] on button "Confirmer" at bounding box center [765, 563] width 133 height 49
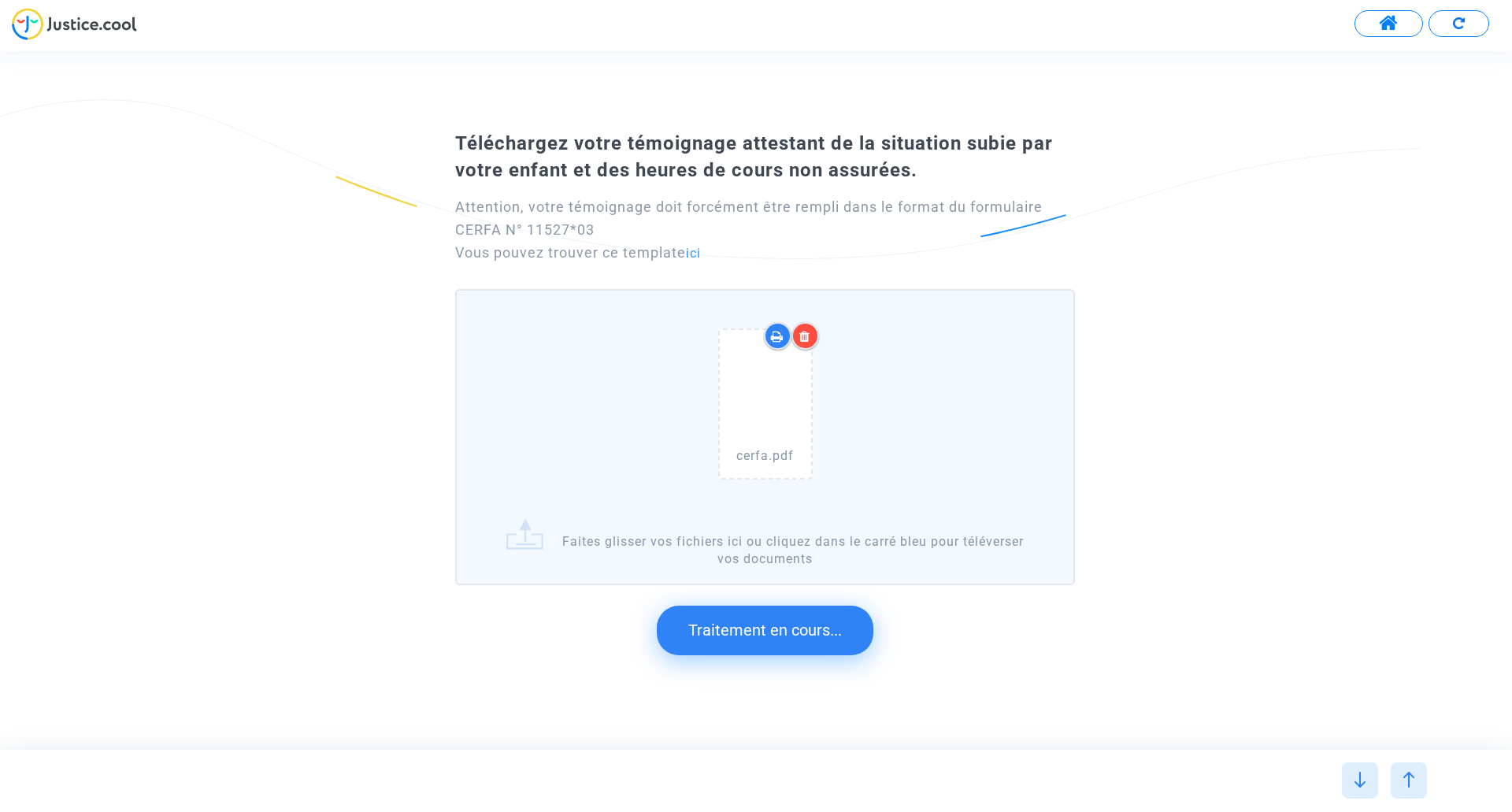
scroll to position [0, 0]
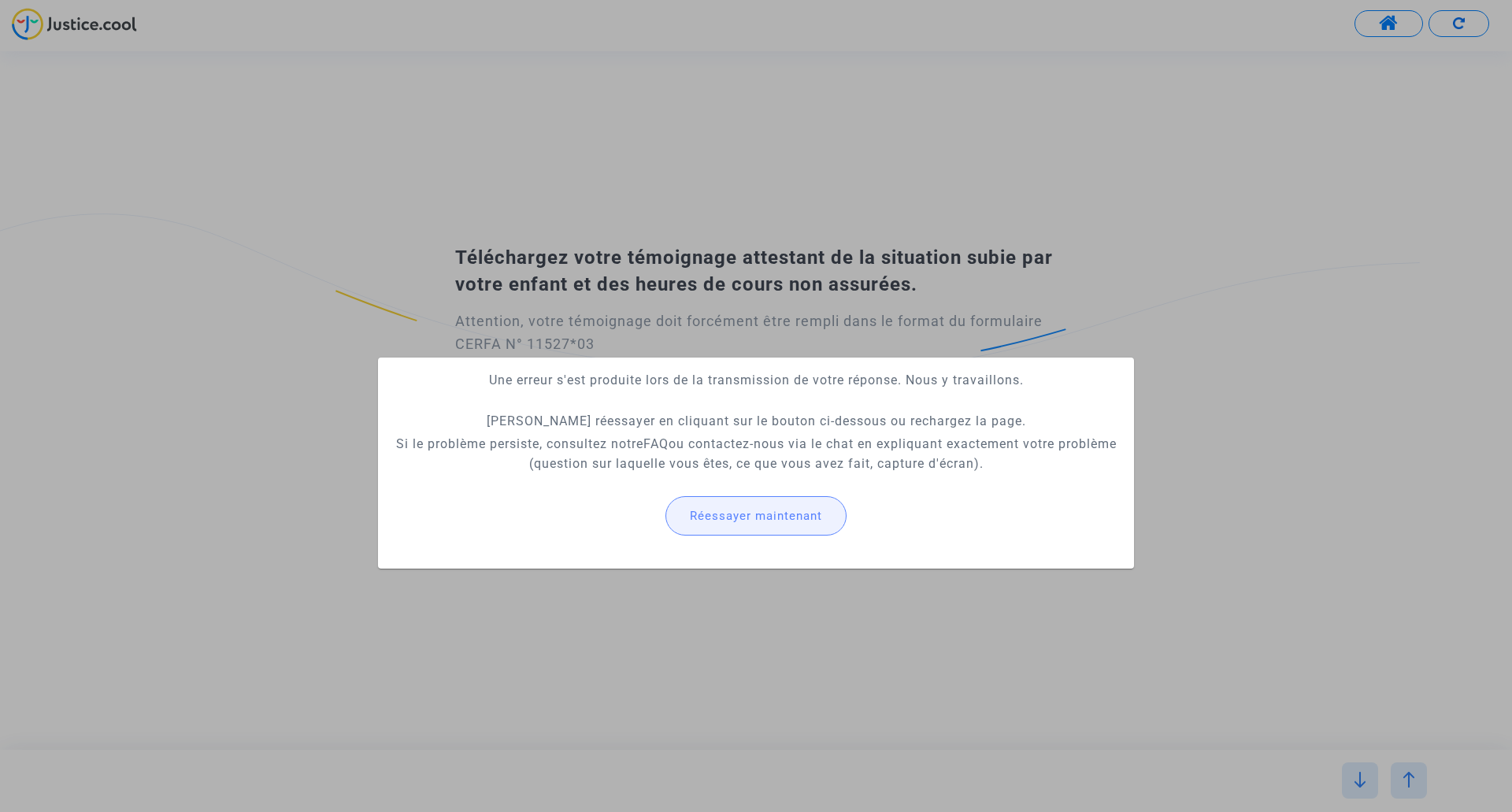
click at [815, 435] on span "Réessayer maintenant" at bounding box center [756, 515] width 133 height 14
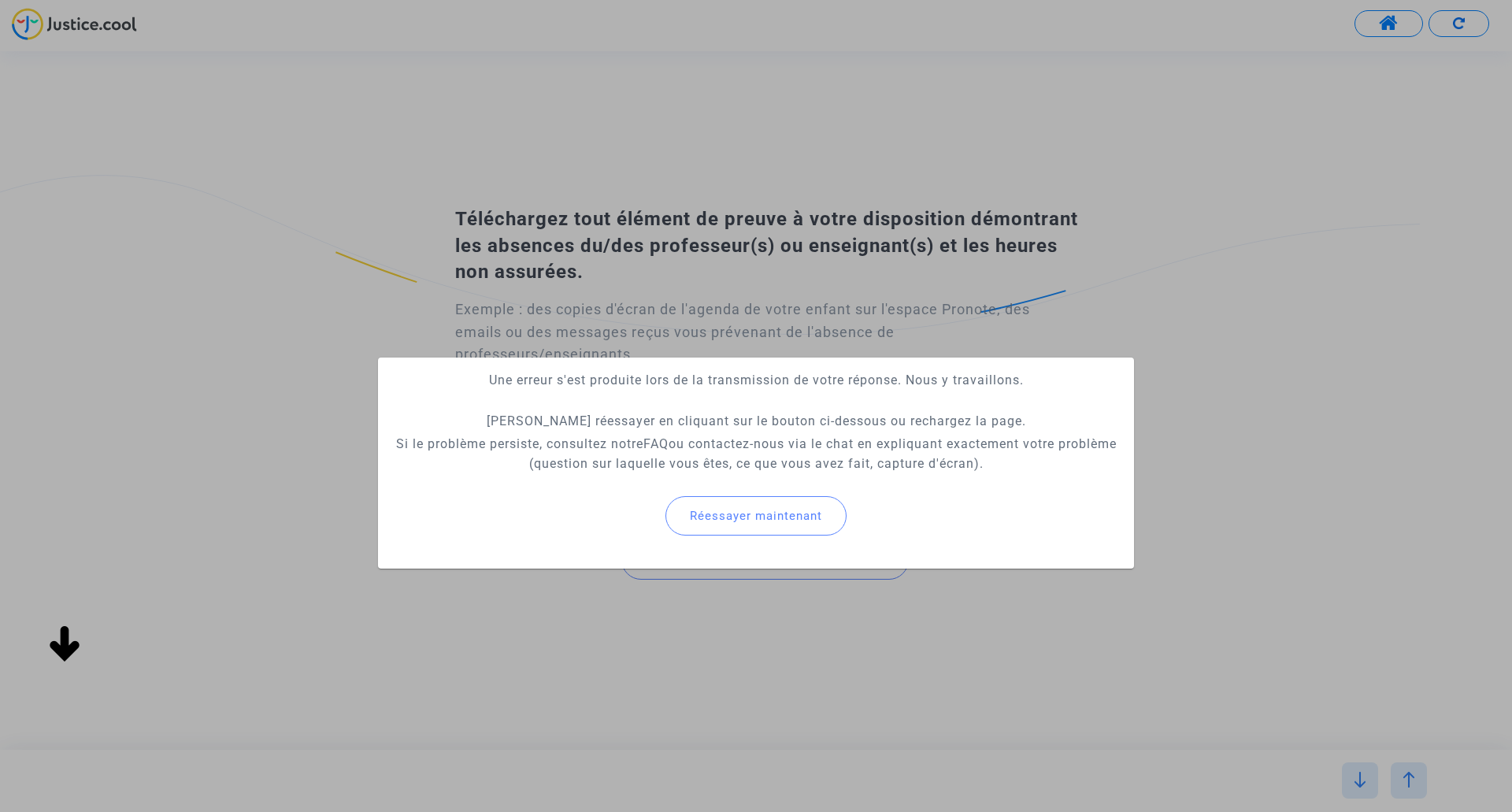
click at [995, 435] on div at bounding box center [756, 406] width 1512 height 812
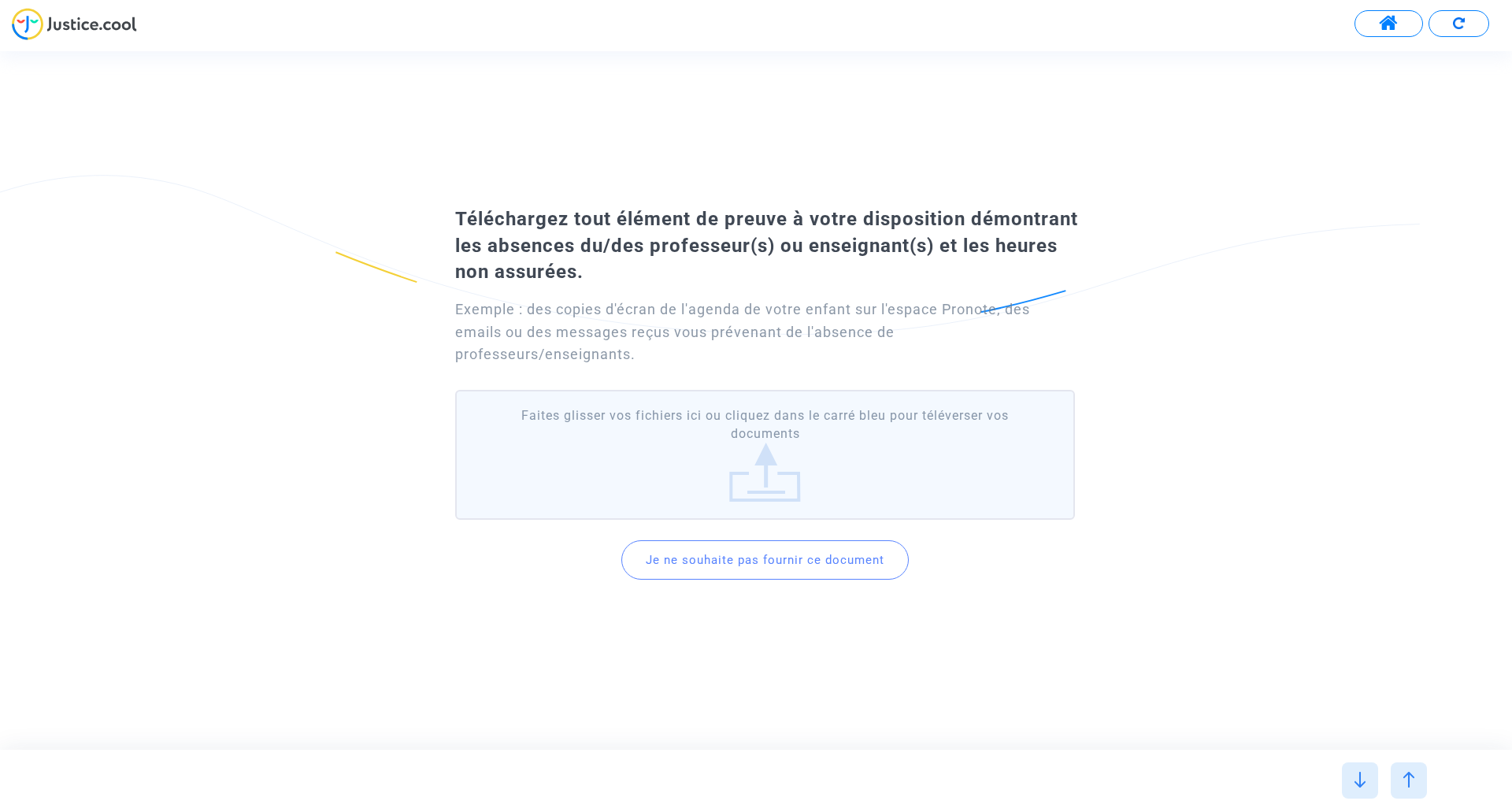
click at [728, 432] on label "Faites glisser vos fichiers ici ou cliquez dans le carré bleu pour téléverser v…" at bounding box center [765, 455] width 620 height 130
click at [0, 0] on input "Faites glisser vos fichiers ici ou cliquez dans le carré bleu pour téléverser v…" at bounding box center [0, 0] width 0 height 0
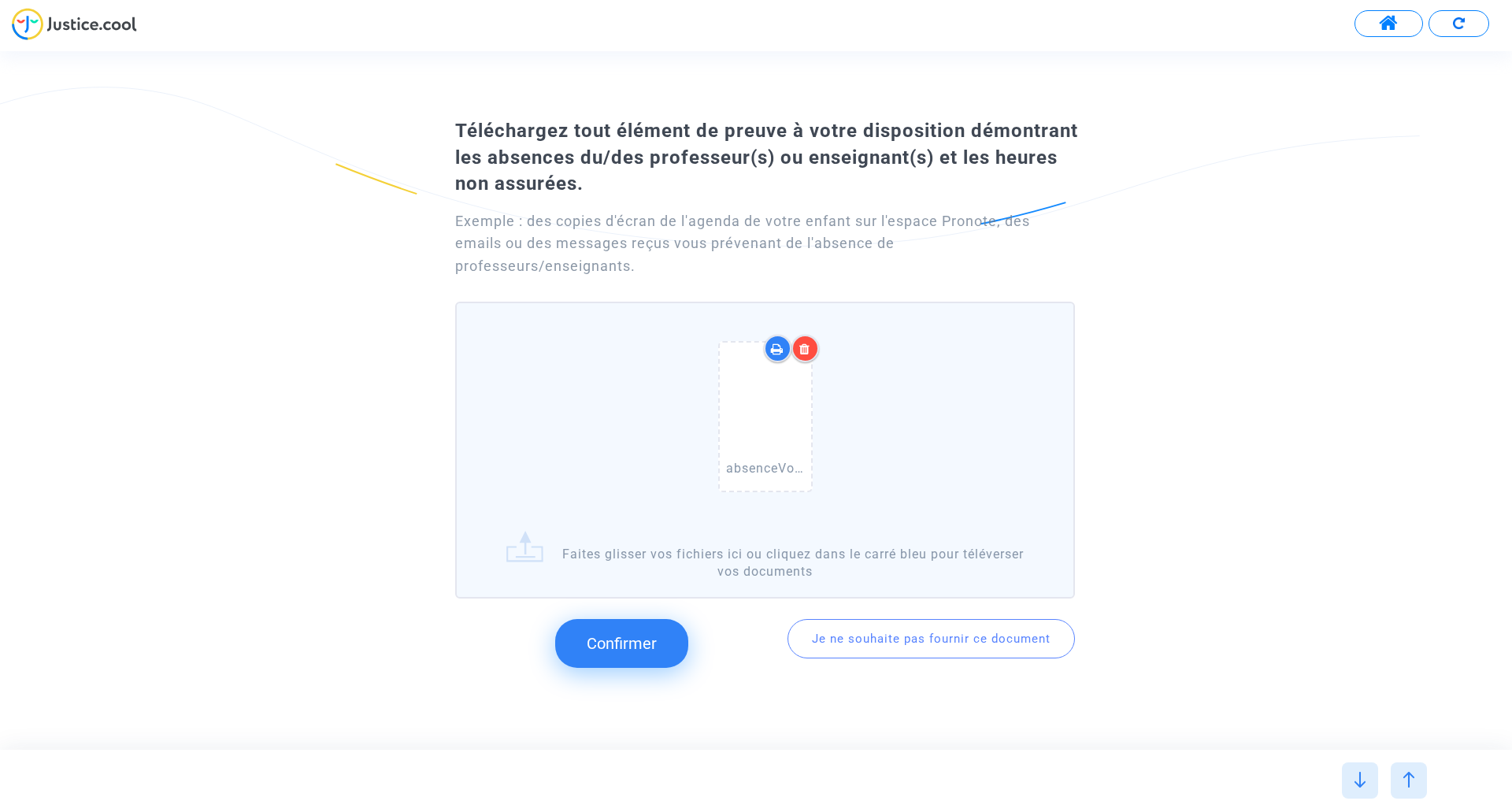
click at [609, 435] on span "Confirmer" at bounding box center [622, 643] width 70 height 19
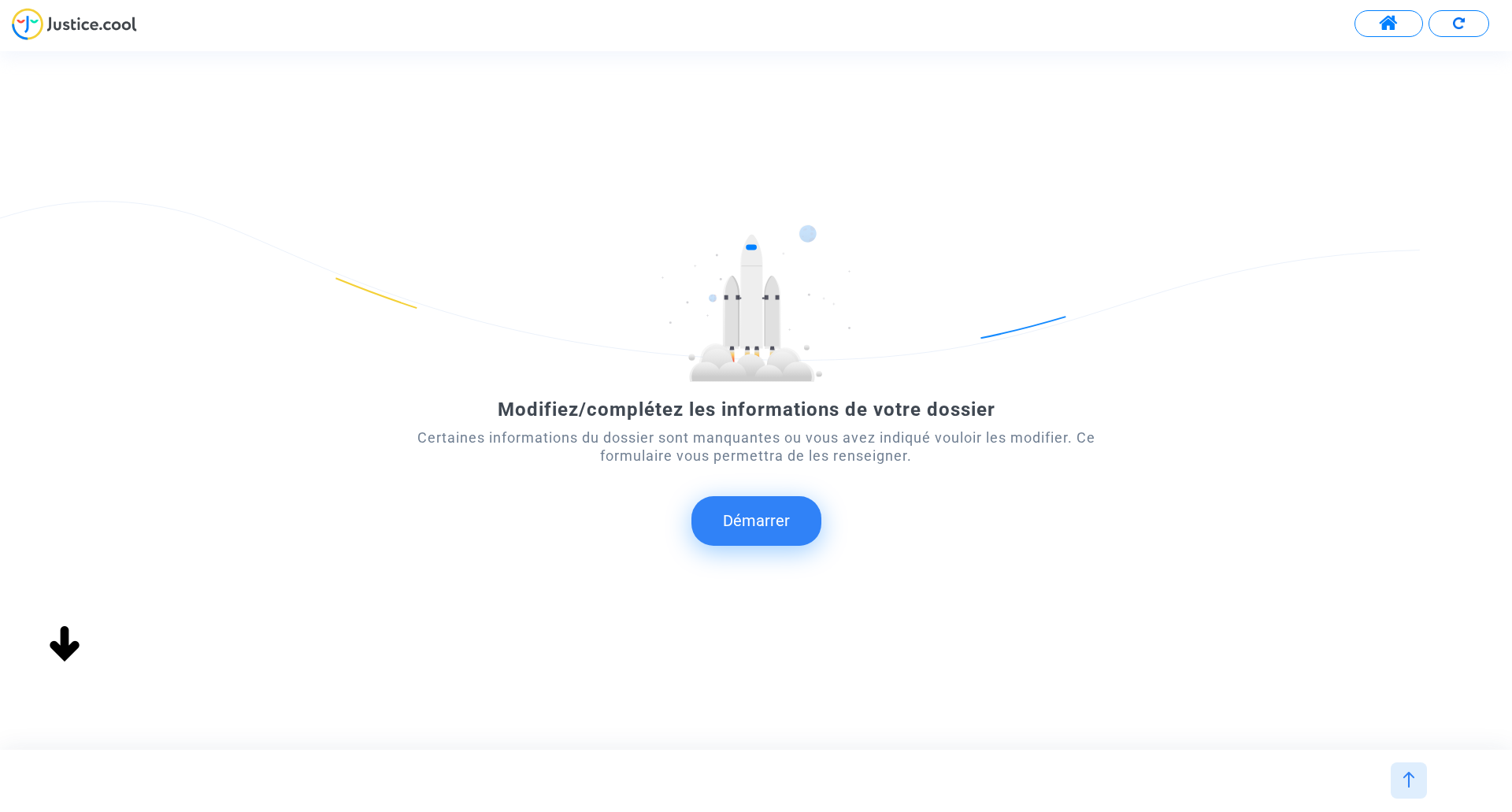
click at [730, 435] on button "Démarrer" at bounding box center [757, 520] width 130 height 49
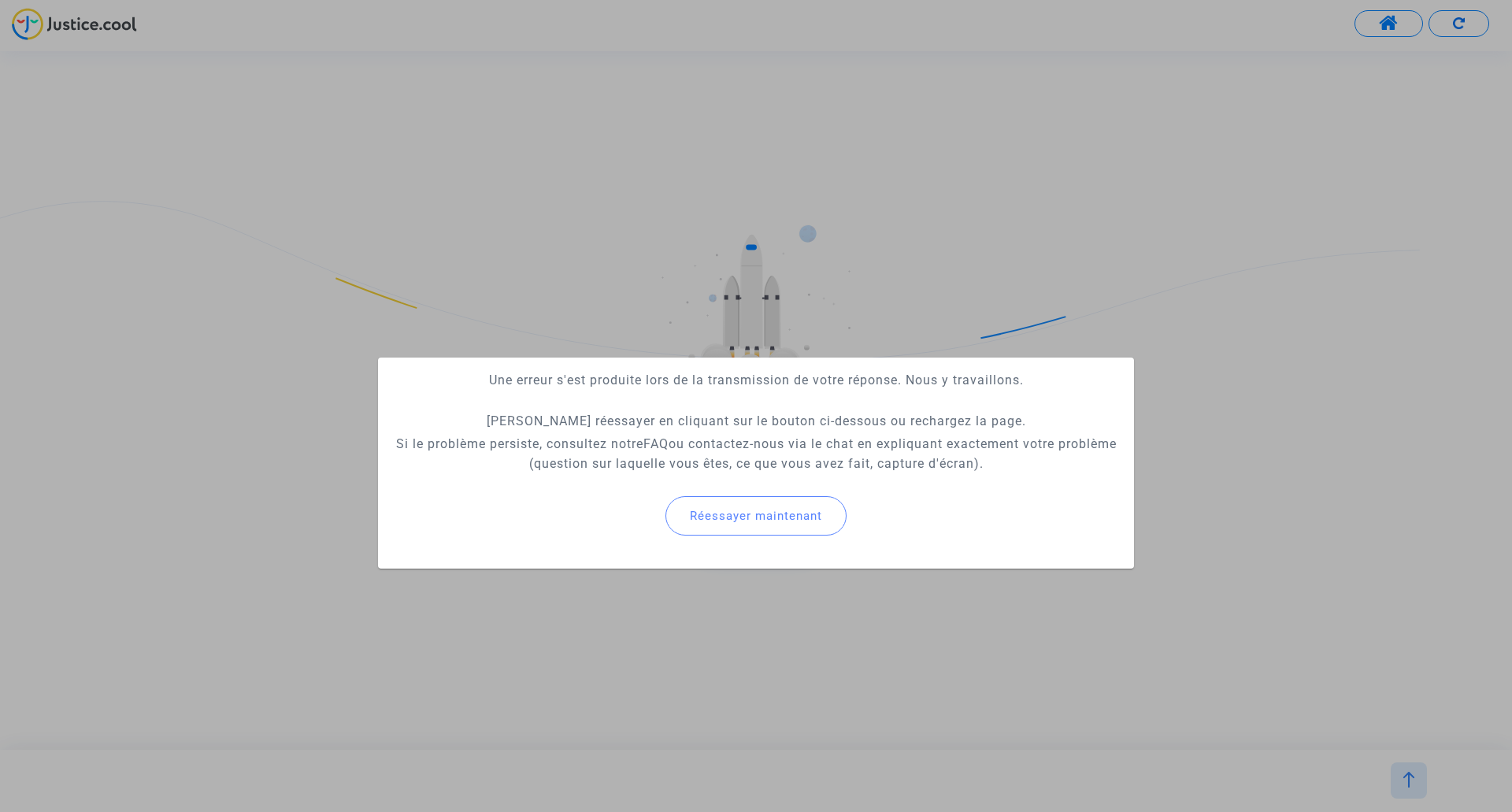
click at [889, 435] on div at bounding box center [756, 406] width 1512 height 812
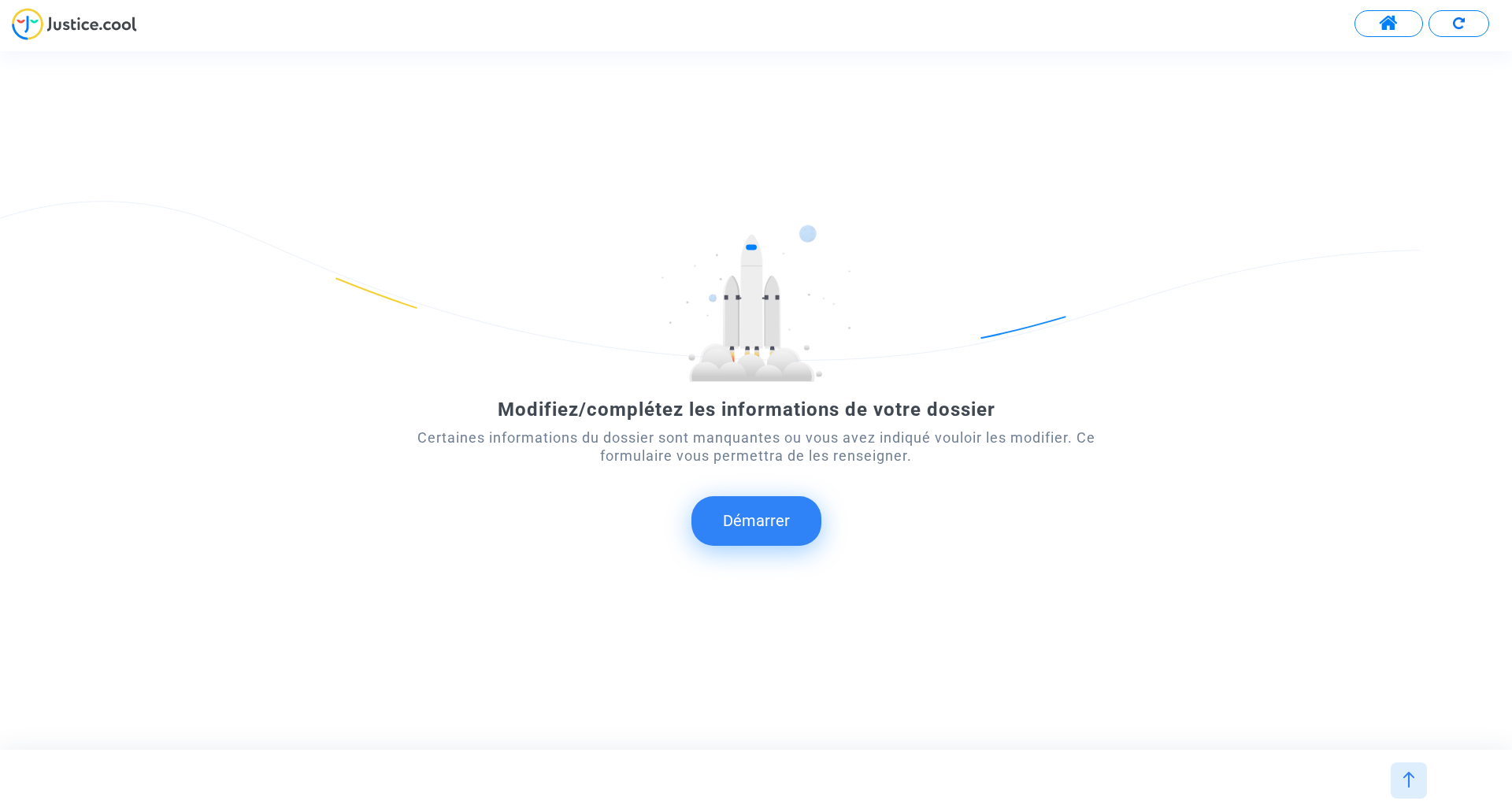
click at [760, 435] on button "Démarrer" at bounding box center [757, 520] width 130 height 49
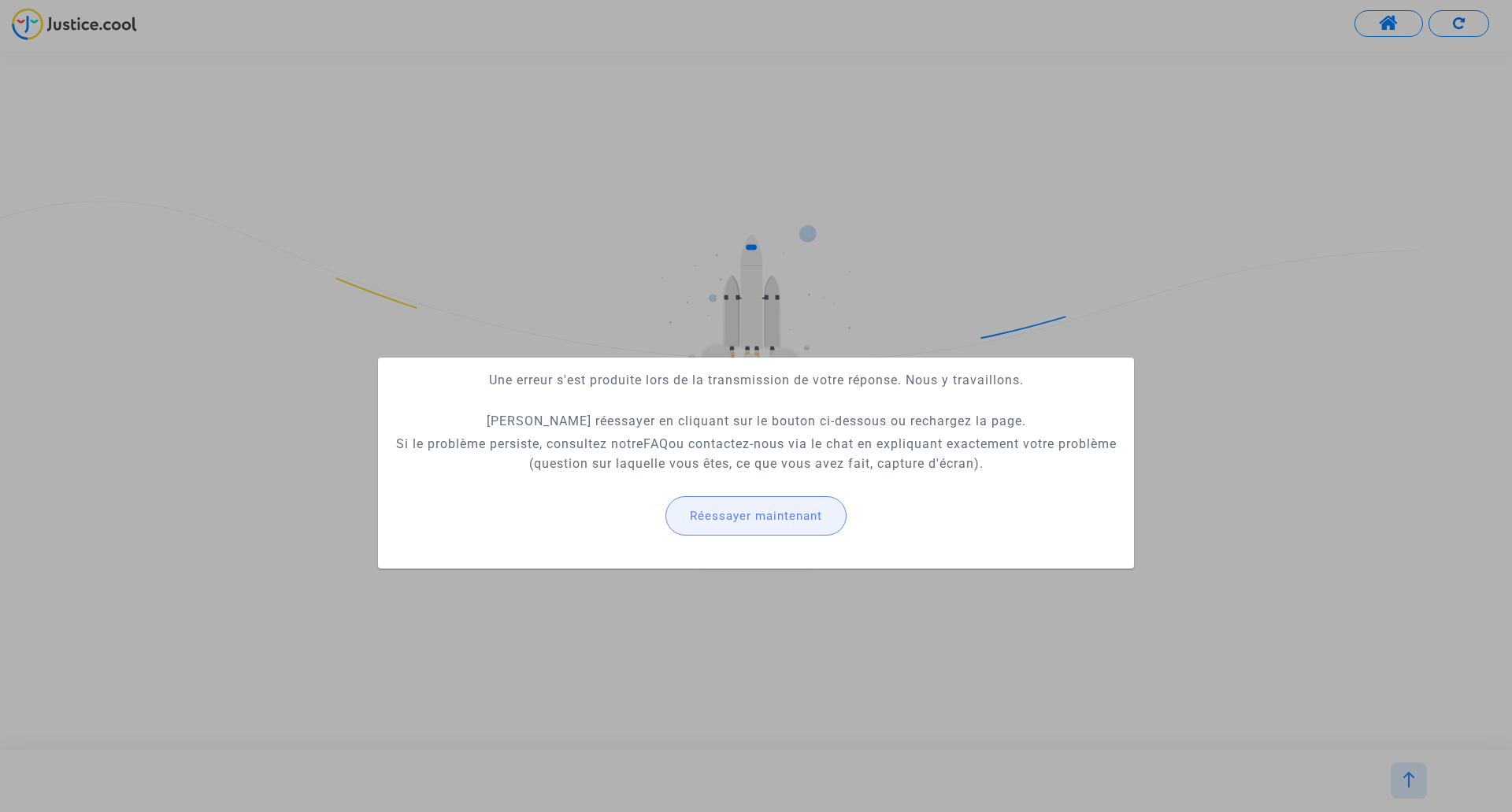
click at [792, 435] on span "Réessayer maintenant" at bounding box center [756, 515] width 133 height 14
click at [789, 435] on div at bounding box center [756, 406] width 1512 height 812
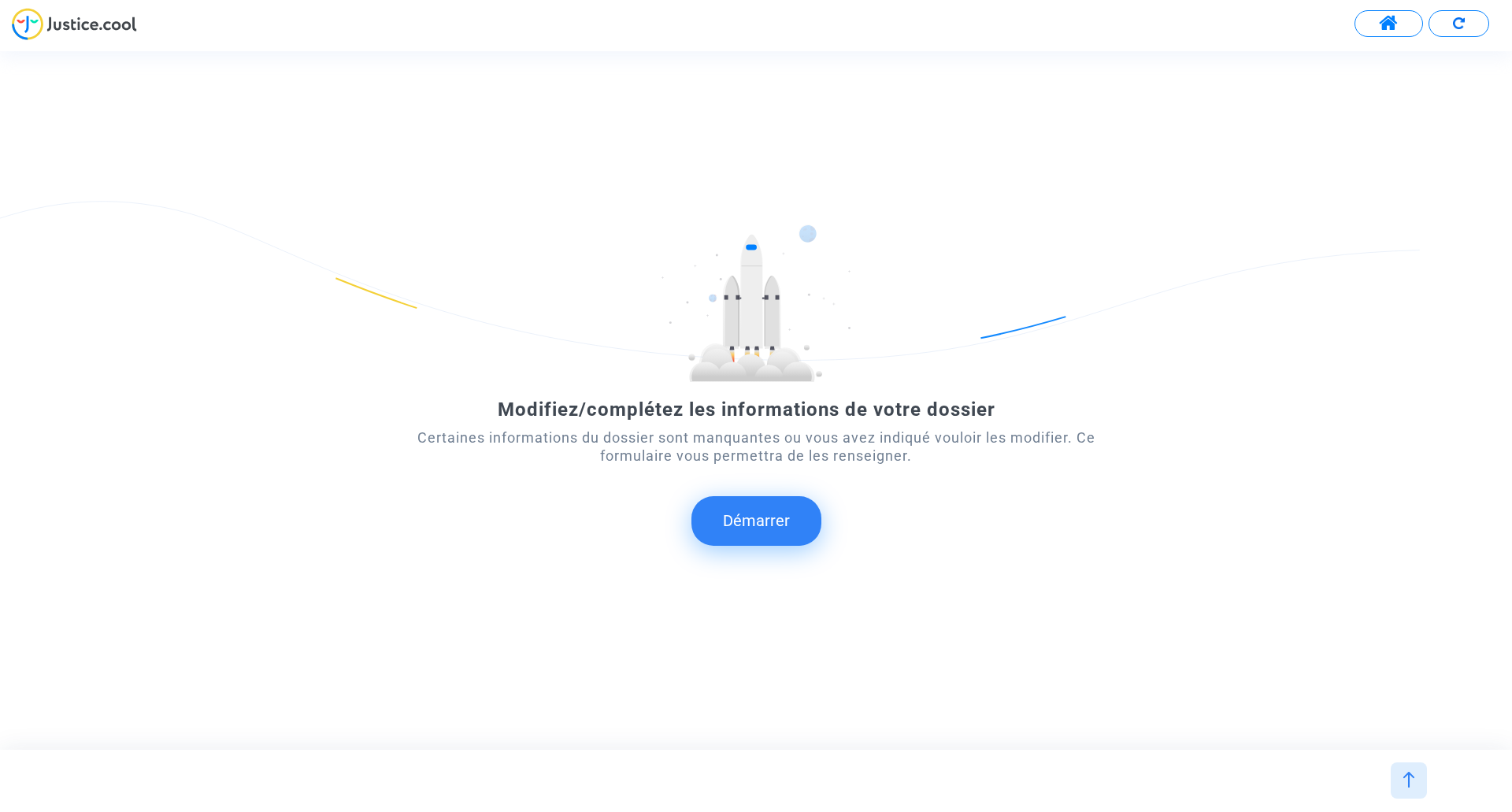
click at [776, 435] on button "Démarrer" at bounding box center [757, 520] width 130 height 49
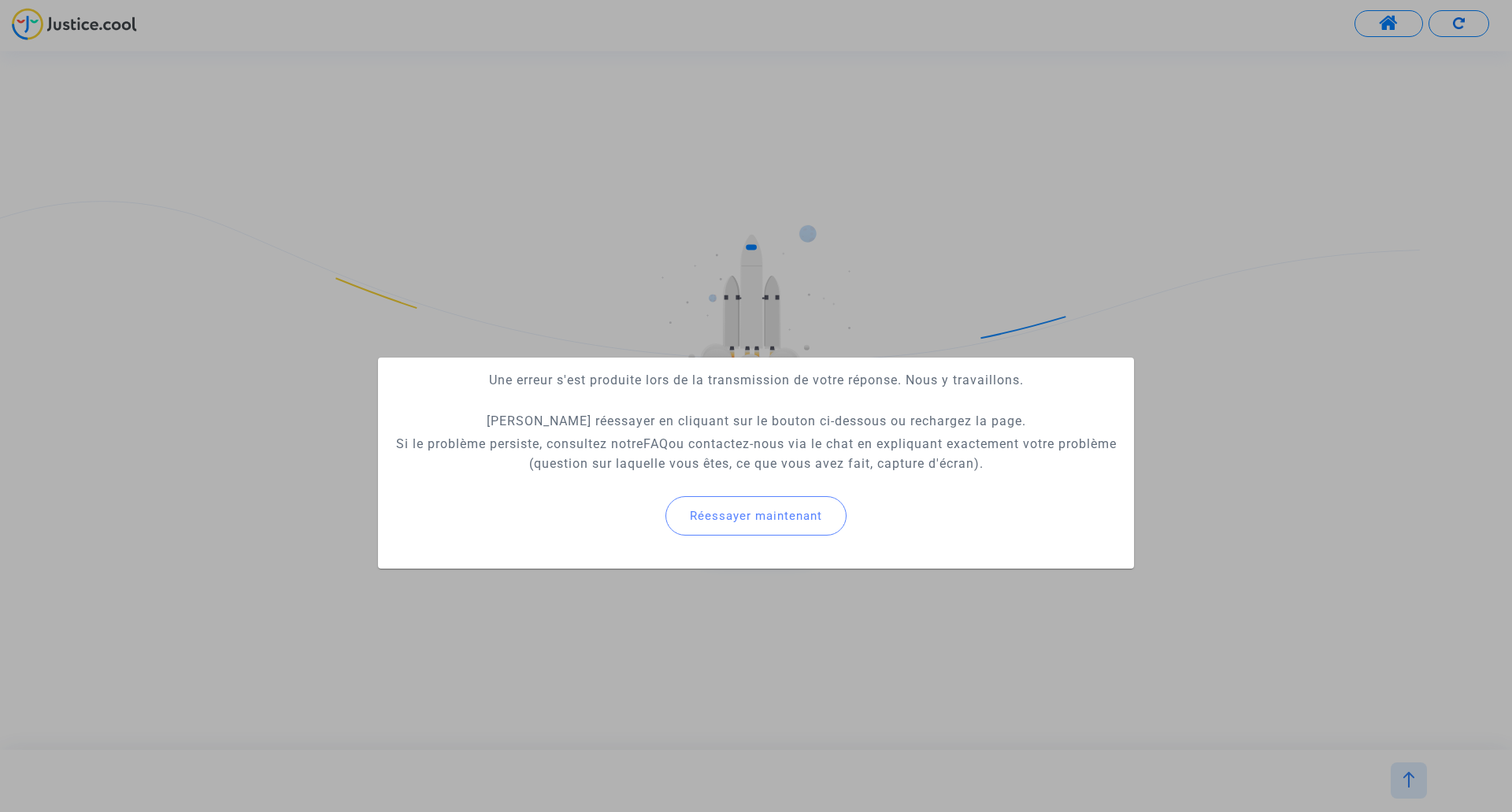
click at [995, 435] on div at bounding box center [756, 406] width 1512 height 812
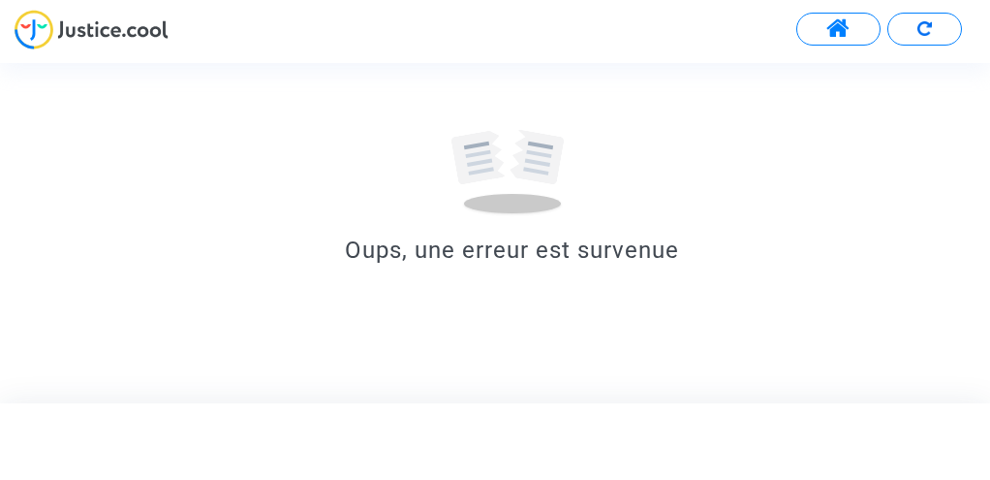
click at [863, 23] on button at bounding box center [838, 29] width 84 height 33
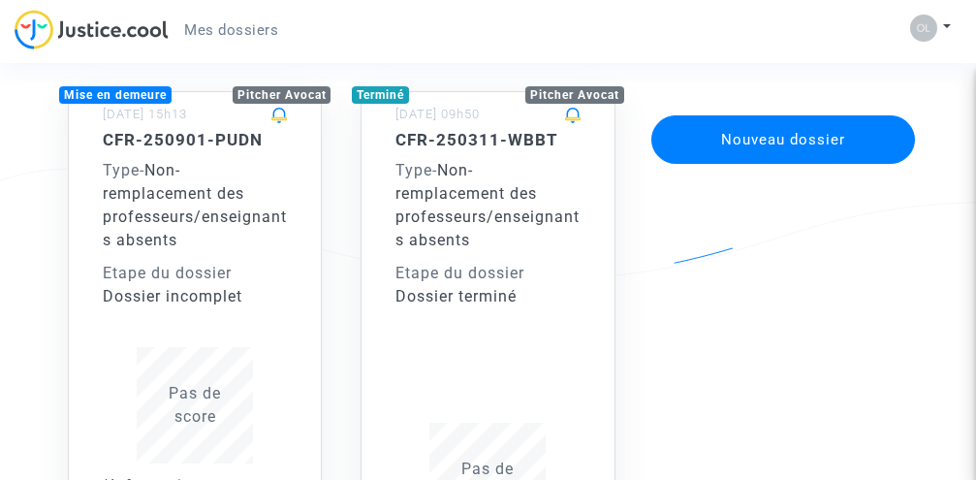
scroll to position [291, 0]
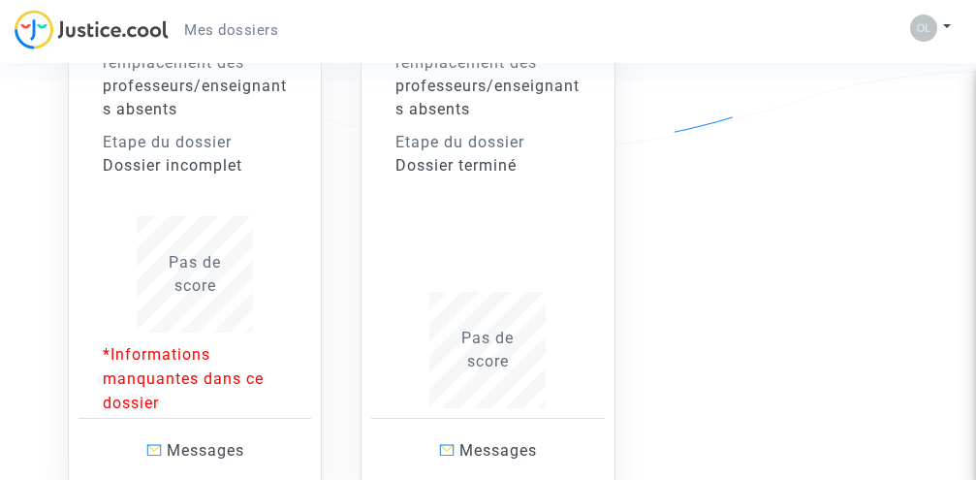
click at [213, 151] on div "Etape du dossier" at bounding box center [195, 142] width 184 height 23
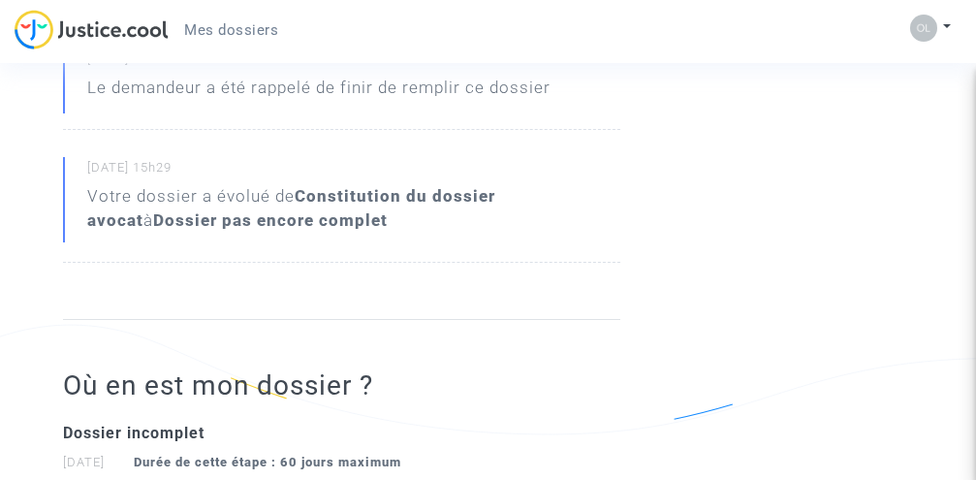
scroll to position [328, 0]
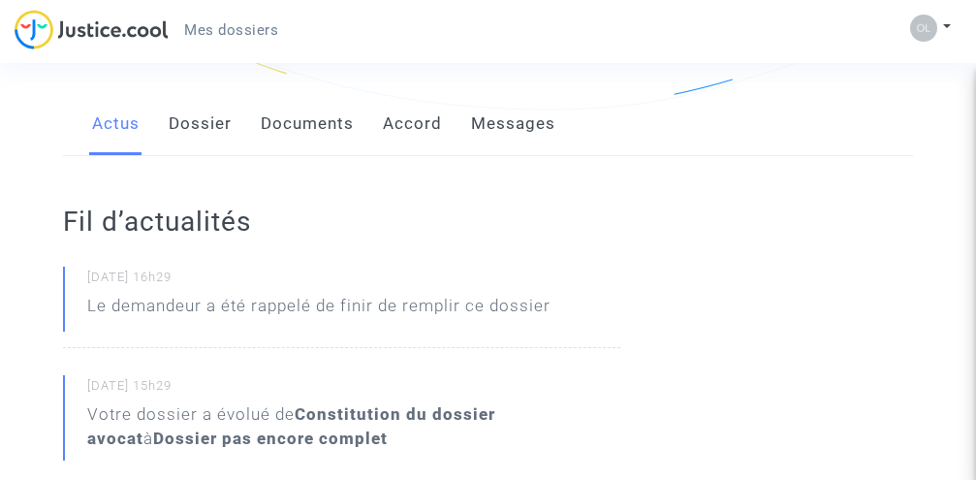
click at [289, 127] on link "Documents" at bounding box center [307, 124] width 93 height 64
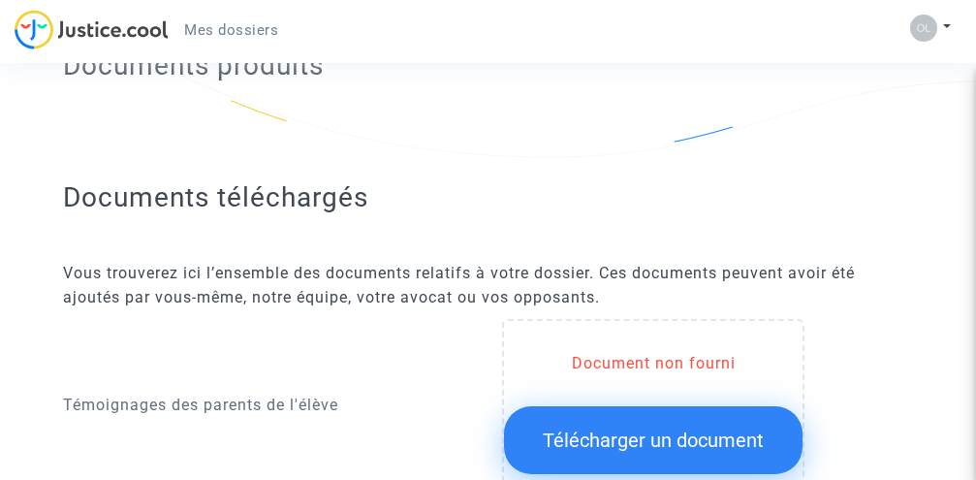
scroll to position [1007, 0]
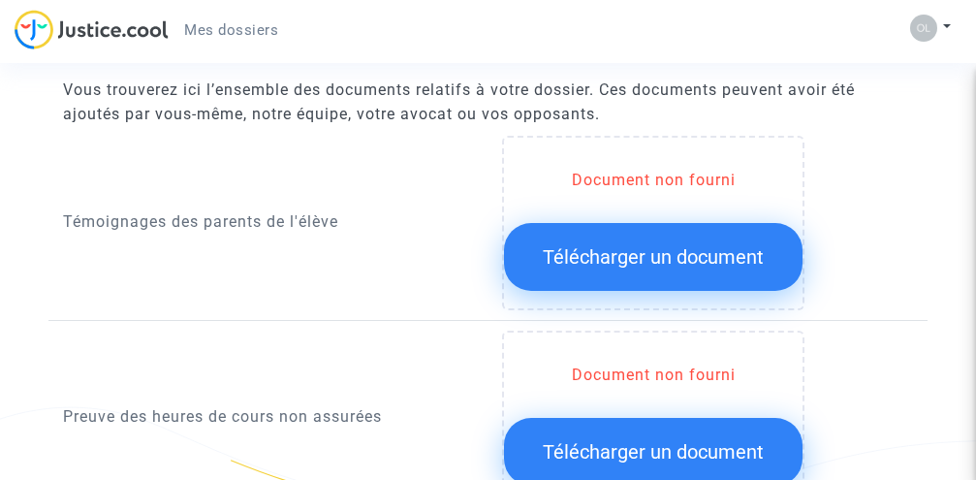
click at [657, 265] on span "Télécharger un document" at bounding box center [653, 256] width 221 height 23
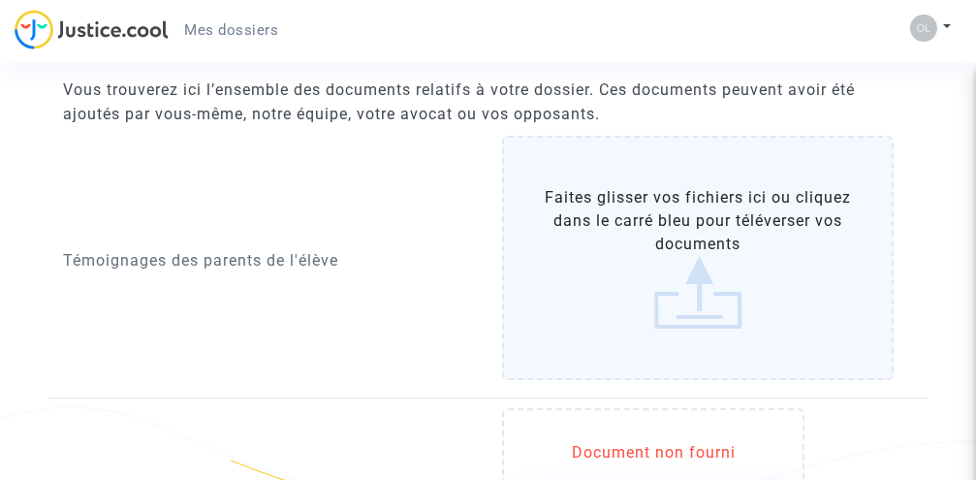
click at [727, 283] on label "Faites glisser vos fichiers ici ou cliquez dans le carré bleu pour téléverser v…" at bounding box center [697, 258] width 390 height 244
click at [0, 0] on input "Faites glisser vos fichiers ici ou cliquez dans le carré bleu pour téléverser v…" at bounding box center [0, 0] width 0 height 0
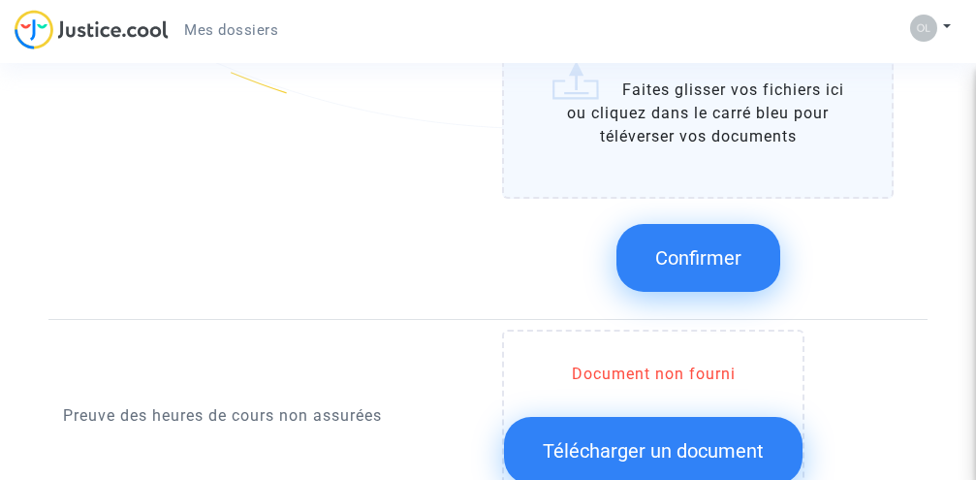
scroll to position [1491, 0]
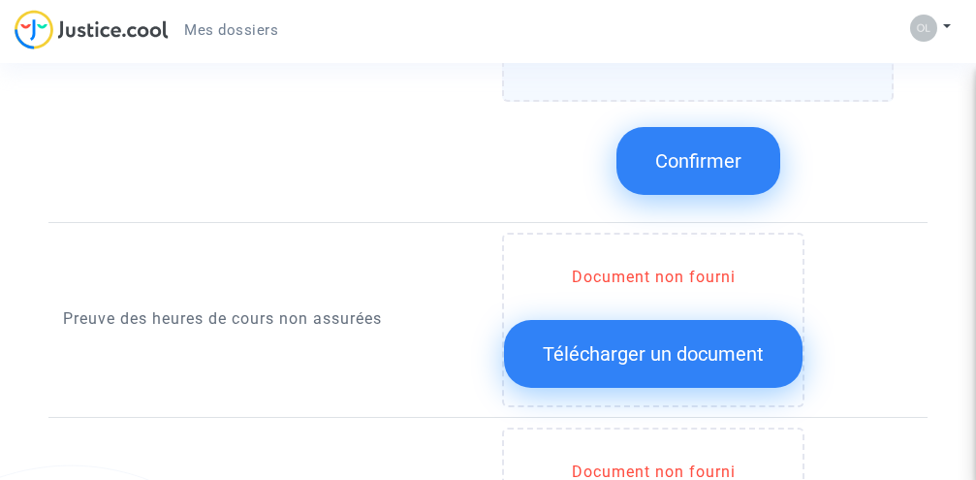
click at [682, 163] on span "Confirmer" at bounding box center [698, 160] width 86 height 23
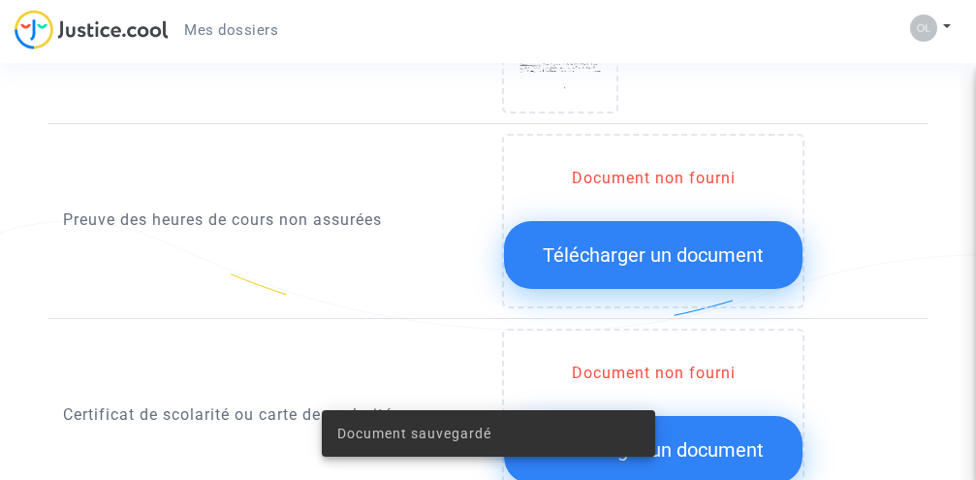
scroll to position [1201, 0]
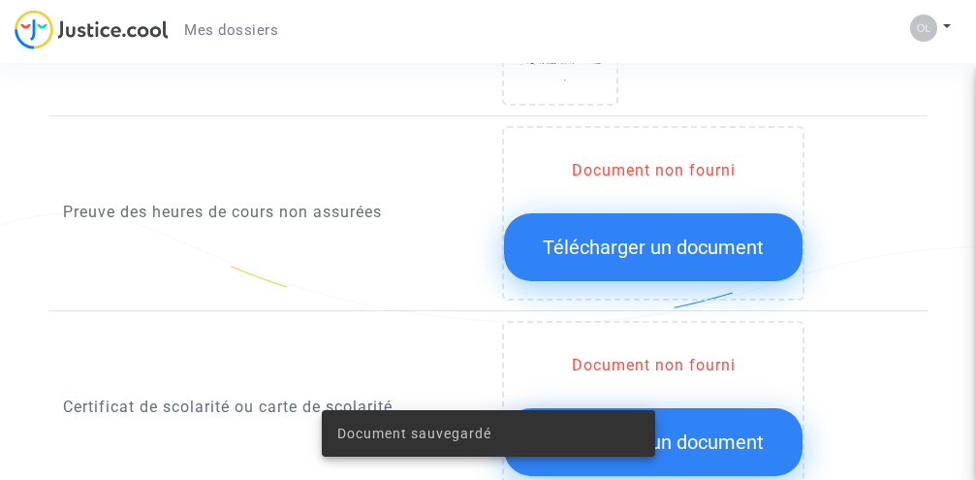
click at [662, 244] on span "Télécharger un document" at bounding box center [653, 246] width 221 height 23
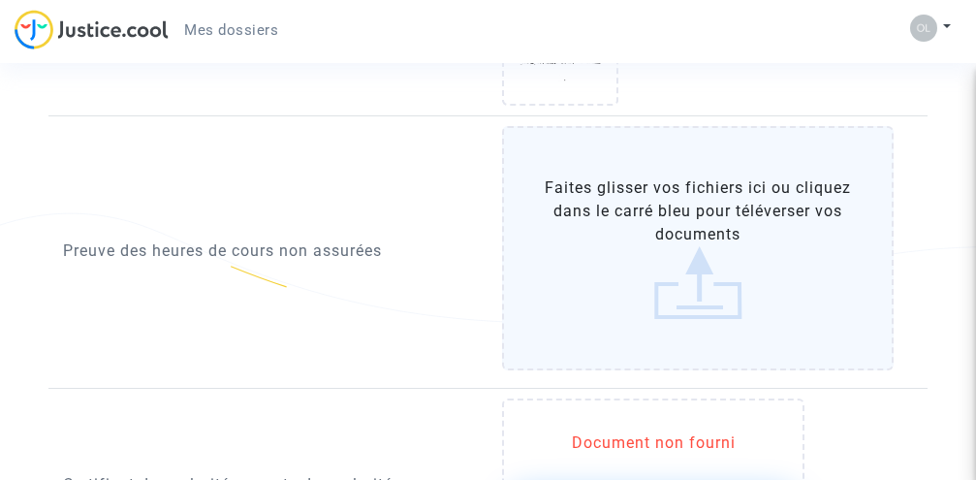
click at [644, 235] on label "Faites glisser vos fichiers ici ou cliquez dans le carré bleu pour téléverser v…" at bounding box center [697, 248] width 390 height 244
click at [0, 0] on input "Faites glisser vos fichiers ici ou cliquez dans le carré bleu pour téléverser v…" at bounding box center [0, 0] width 0 height 0
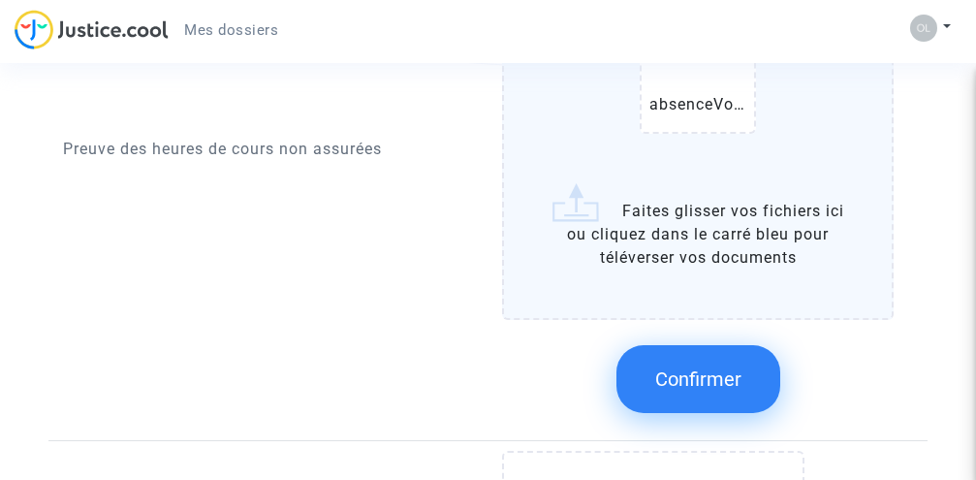
scroll to position [1491, 0]
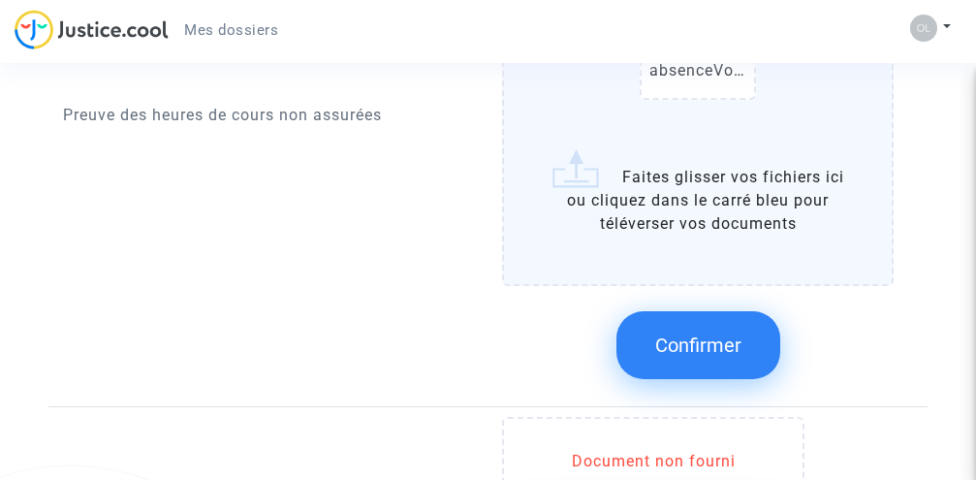
click at [687, 339] on span "Confirmer" at bounding box center [698, 344] width 86 height 23
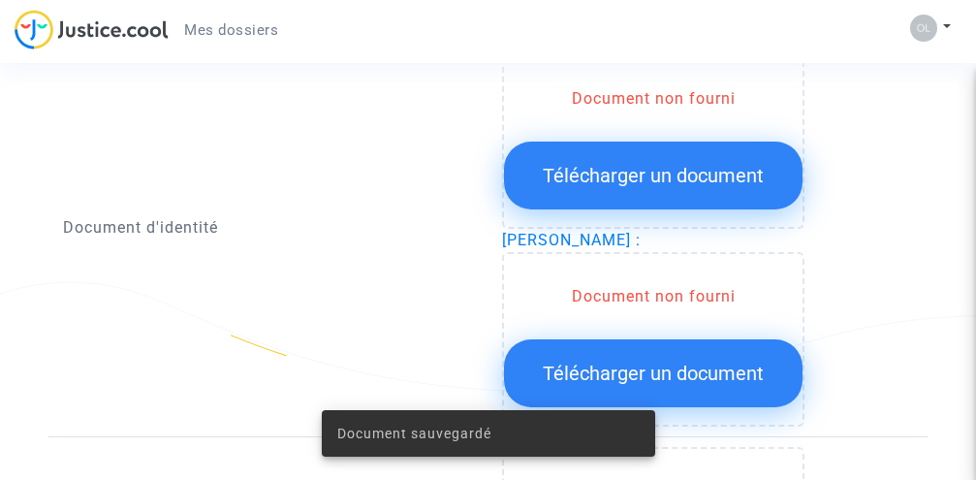
scroll to position [1685, 0]
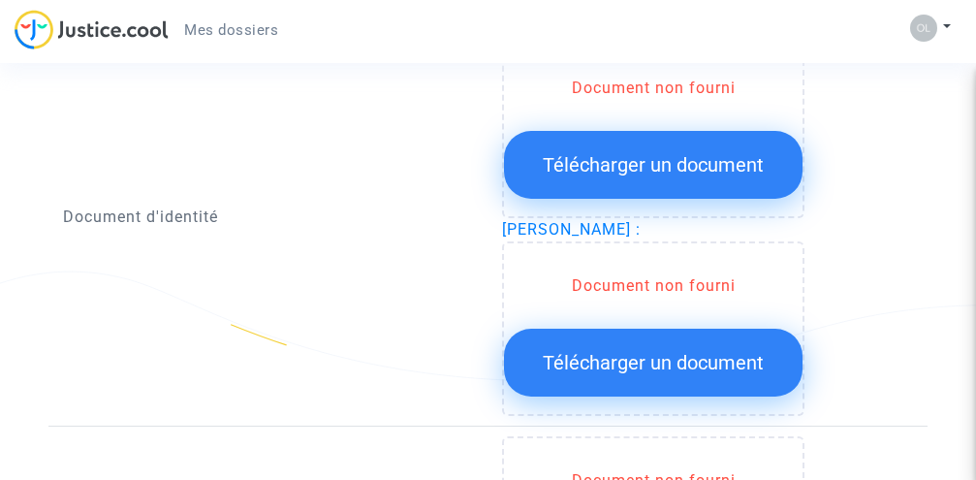
click at [646, 175] on span "Télécharger un document" at bounding box center [653, 164] width 221 height 23
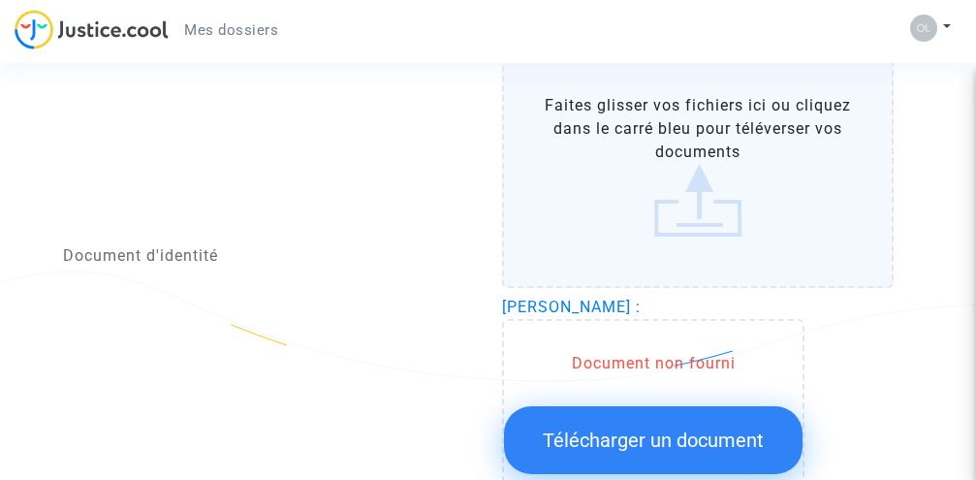
click at [741, 190] on label "Faites glisser vos fichiers ici ou cliquez dans le carré bleu pour téléverser v…" at bounding box center [697, 166] width 390 height 244
click at [0, 0] on input "Faites glisser vos fichiers ici ou cliquez dans le carré bleu pour téléverser v…" at bounding box center [0, 0] width 0 height 0
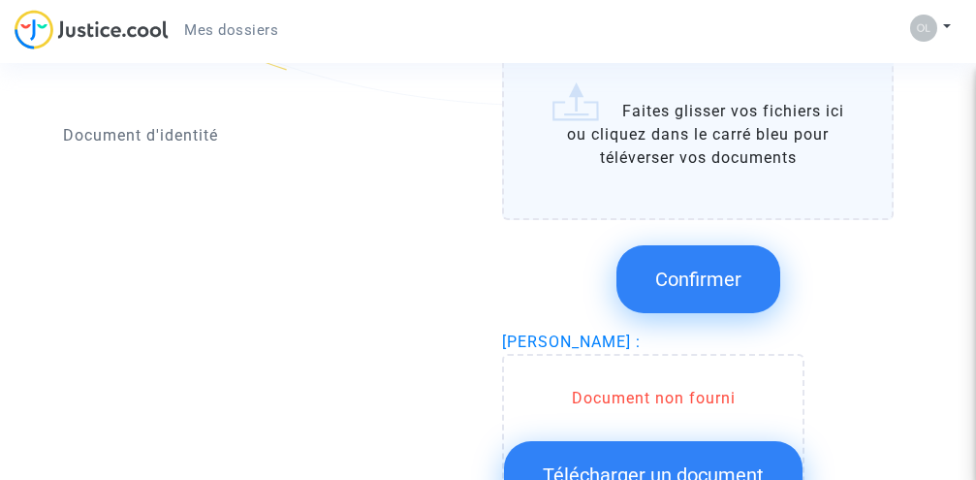
scroll to position [1976, 0]
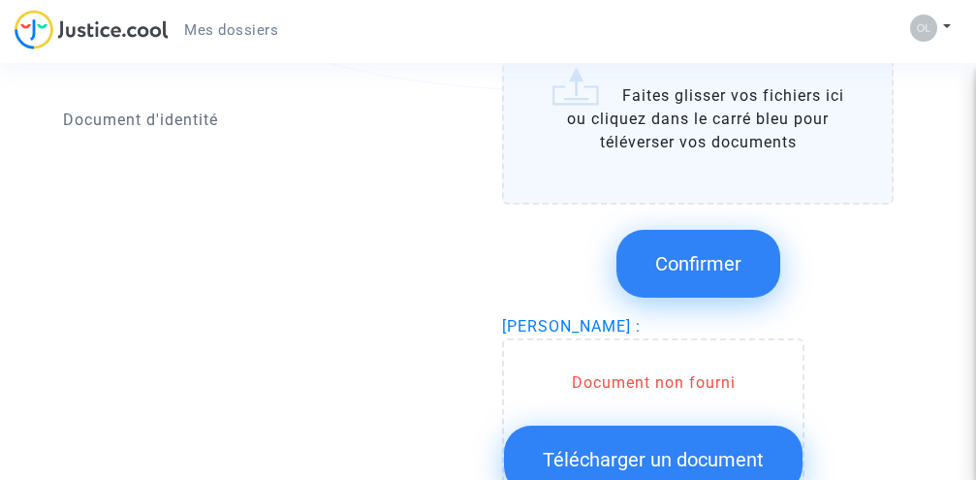
click at [669, 268] on span "Confirmer" at bounding box center [698, 263] width 86 height 23
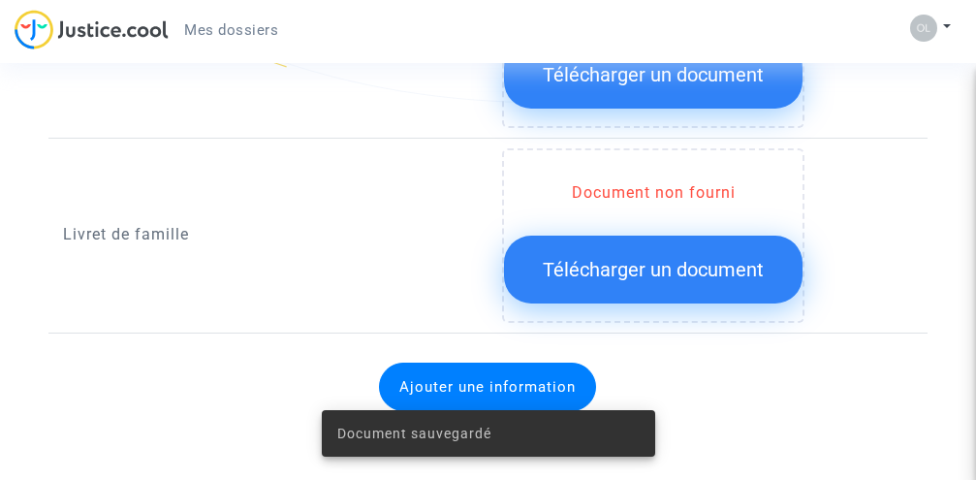
scroll to position [1866, 0]
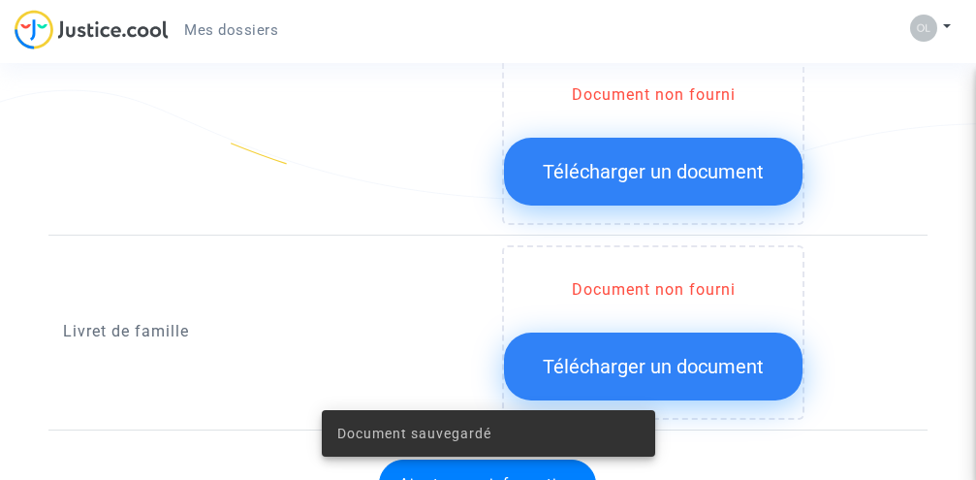
click at [680, 359] on span "Télécharger un document" at bounding box center [653, 366] width 221 height 23
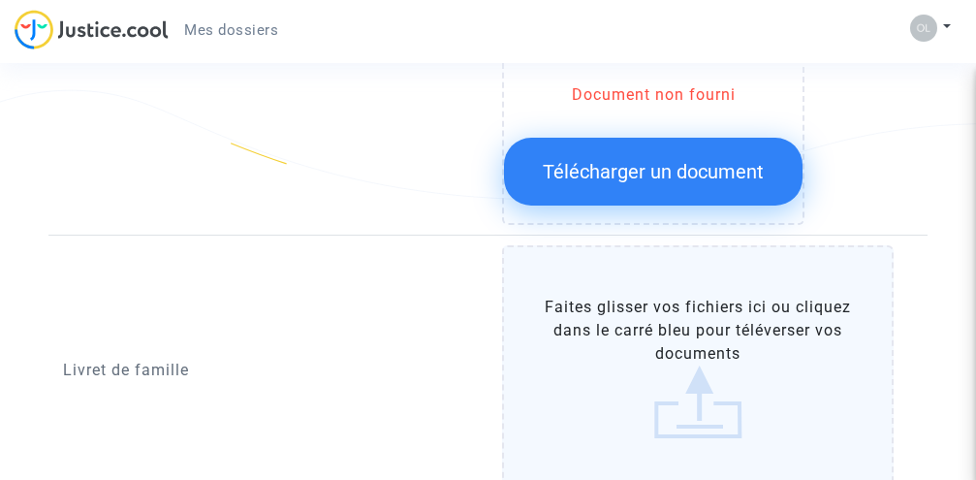
click at [629, 351] on label "Faites glisser vos fichiers ici ou cliquez dans le carré bleu pour téléverser v…" at bounding box center [697, 367] width 390 height 244
click at [0, 0] on input "Faites glisser vos fichiers ici ou cliquez dans le carré bleu pour téléverser v…" at bounding box center [0, 0] width 0 height 0
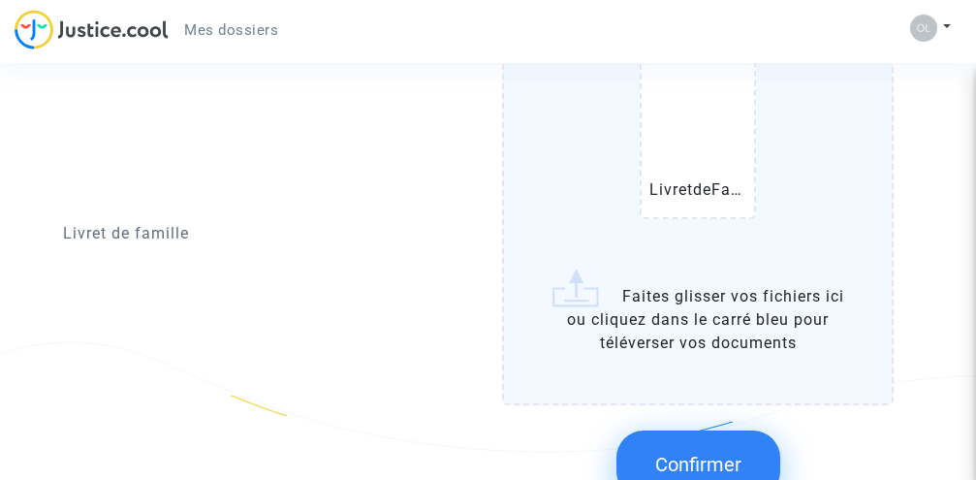
scroll to position [2254, 0]
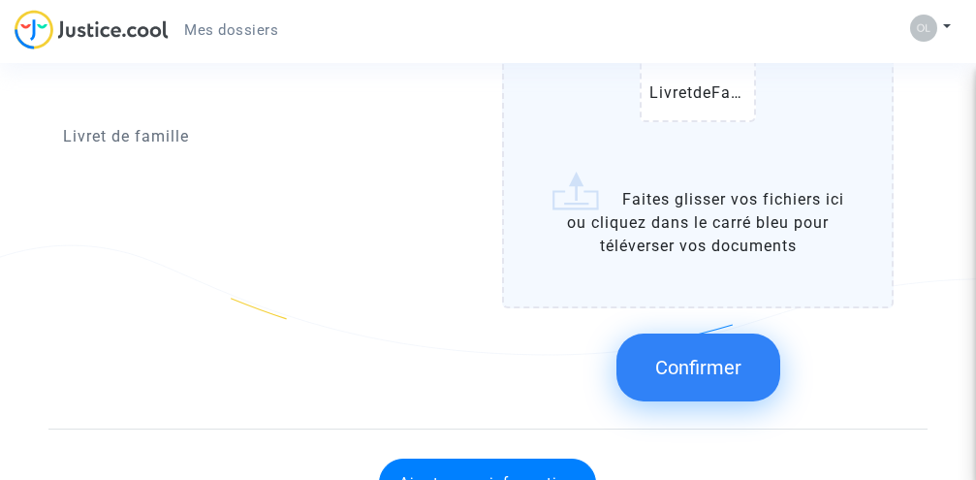
click at [688, 367] on span "Confirmer" at bounding box center [698, 367] width 86 height 23
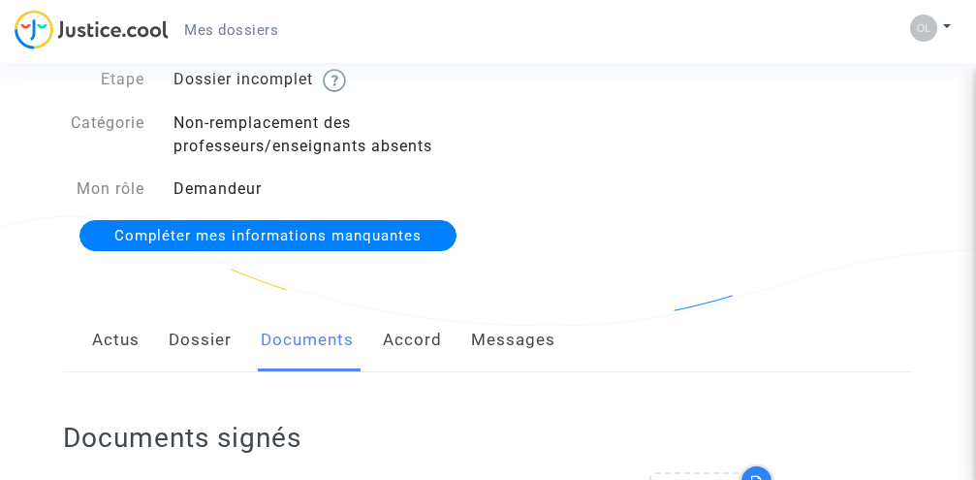
scroll to position [111, 0]
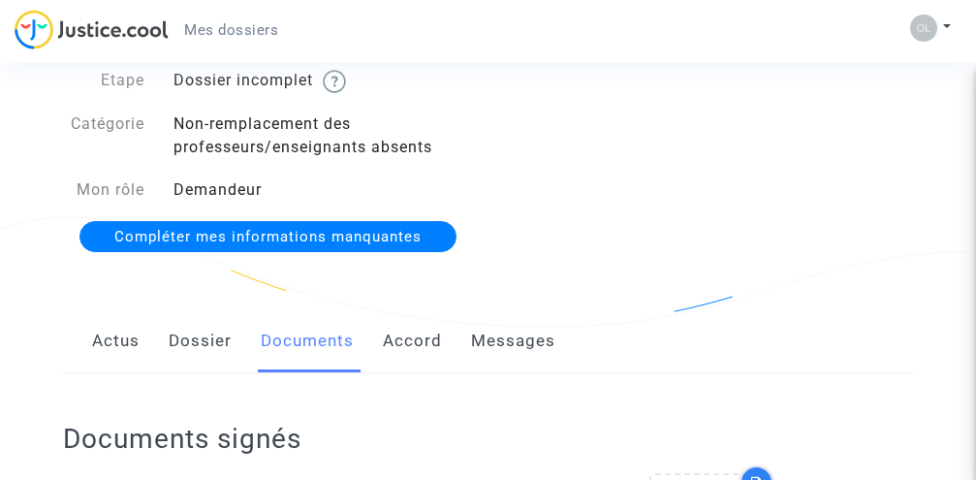
click at [126, 333] on link "Actus" at bounding box center [115, 341] width 47 height 64
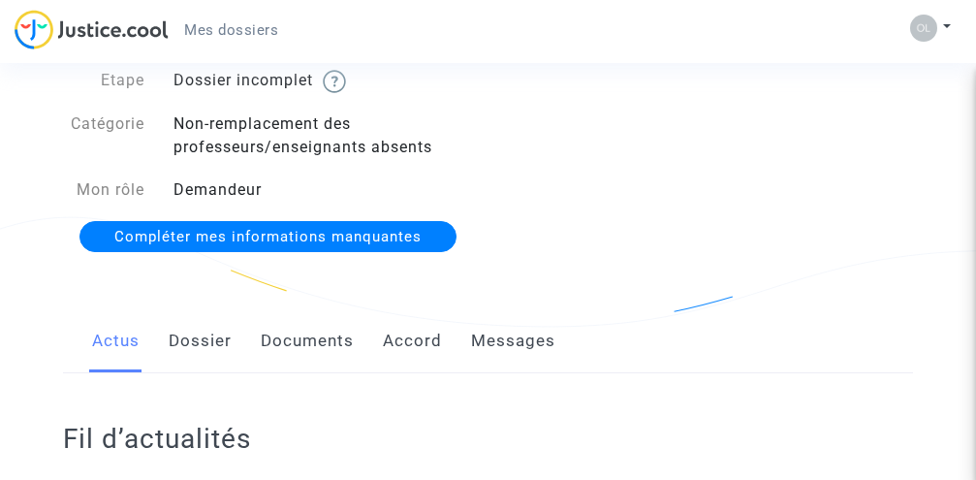
click at [296, 342] on link "Documents" at bounding box center [307, 341] width 93 height 64
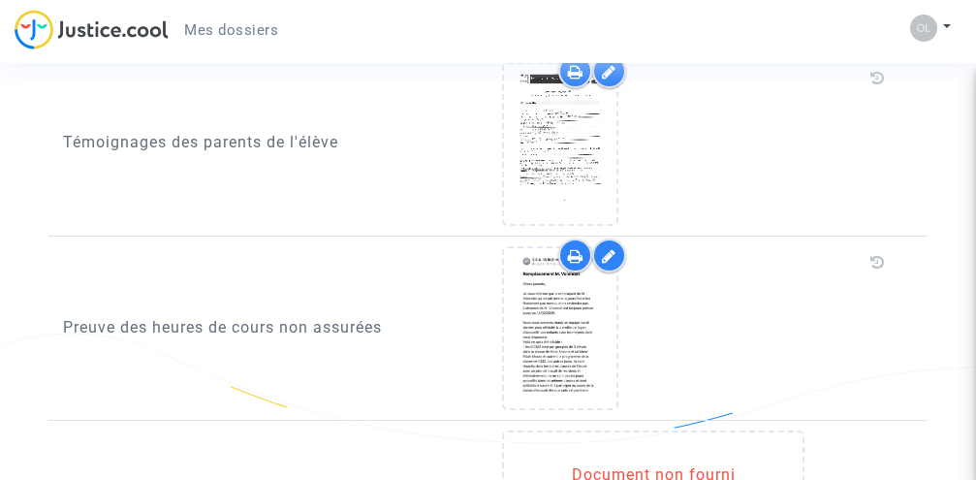
scroll to position [1468, 0]
